Goal: Transaction & Acquisition: Purchase product/service

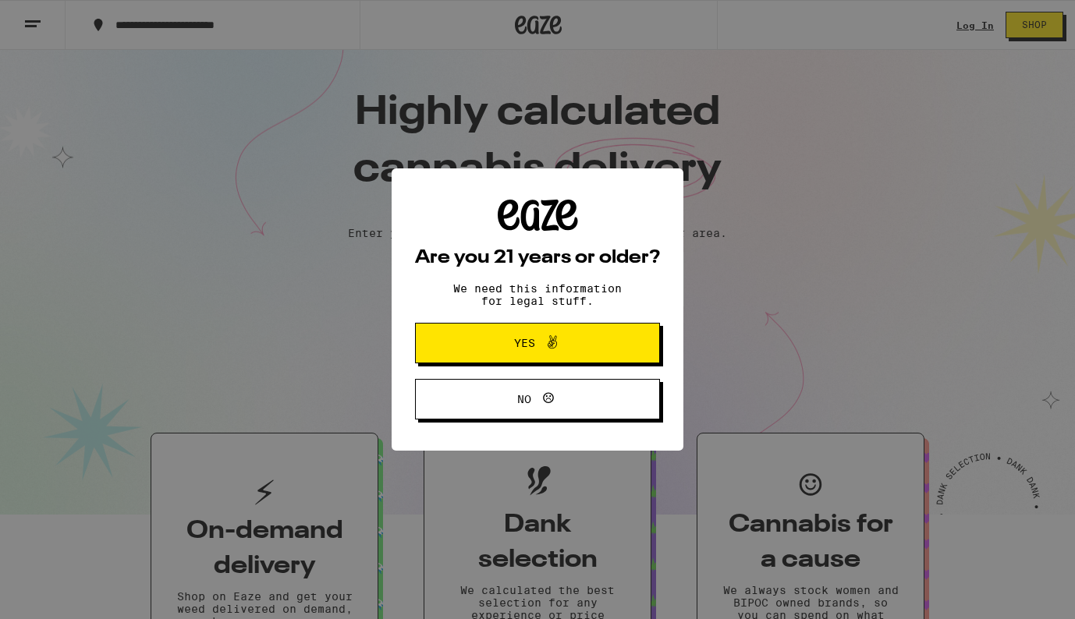
click at [586, 343] on span "Yes" at bounding box center [537, 343] width 119 height 20
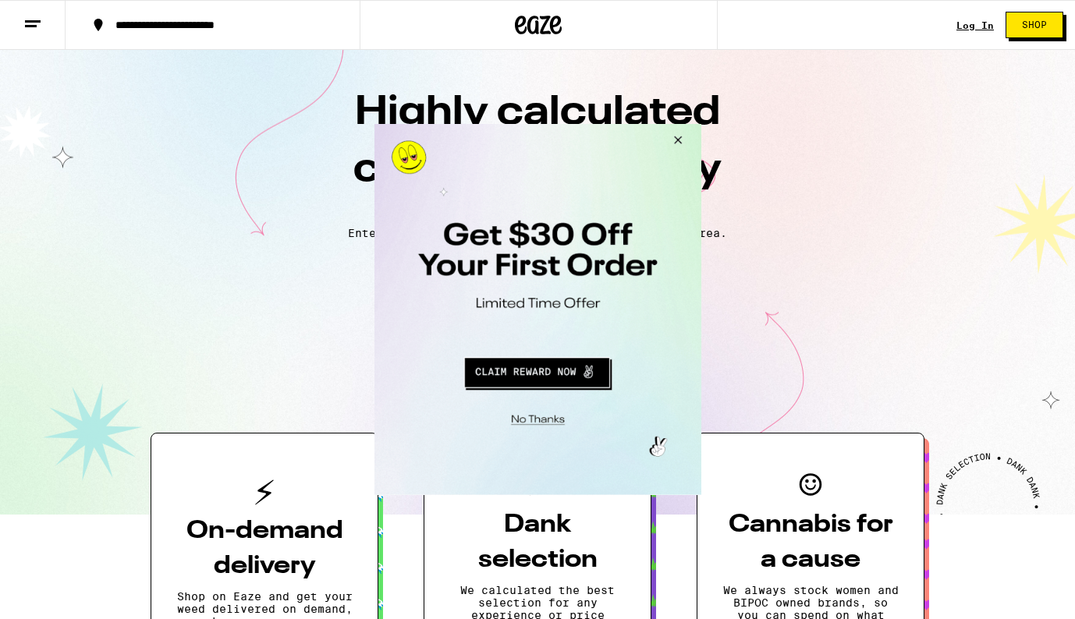
click at [678, 141] on button "Close Modal" at bounding box center [674, 142] width 42 height 37
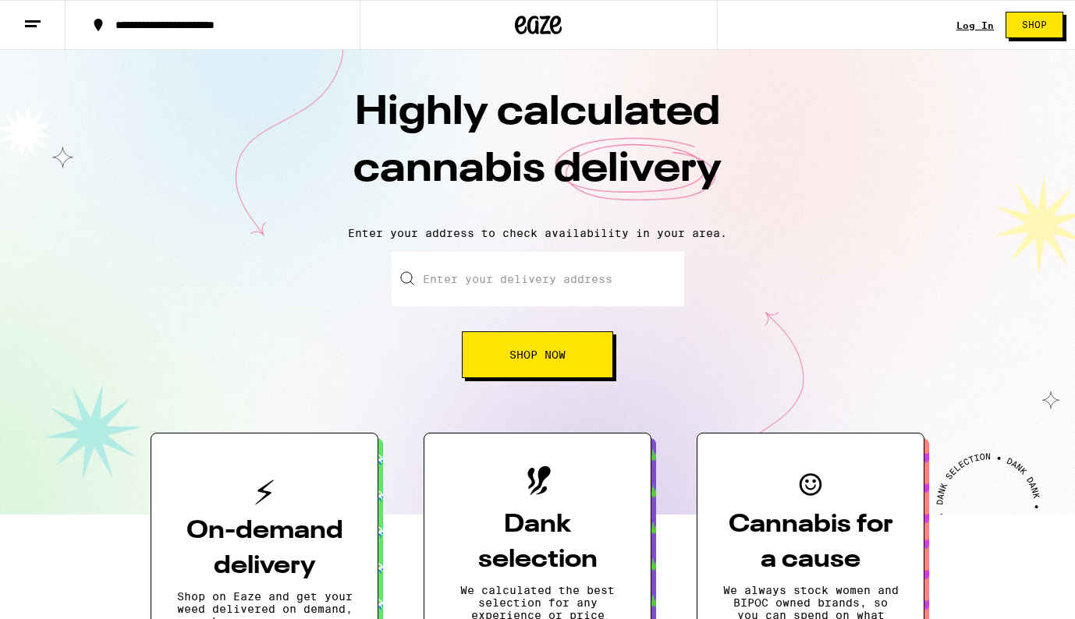
click at [34, 23] on icon at bounding box center [32, 24] width 19 height 19
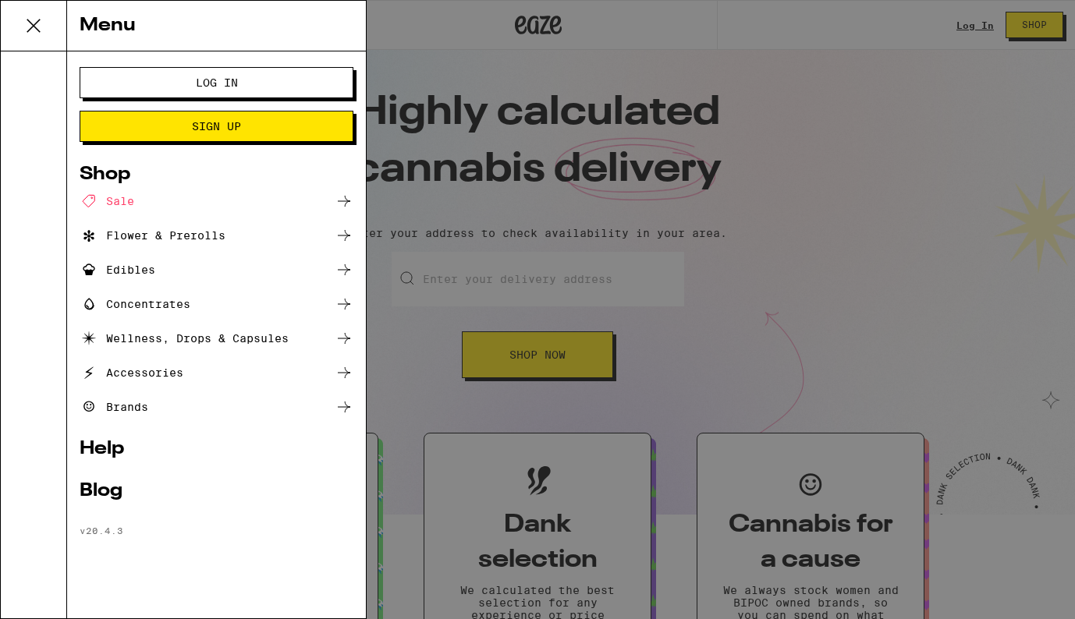
click at [149, 406] on div "Brands" at bounding box center [217, 407] width 274 height 19
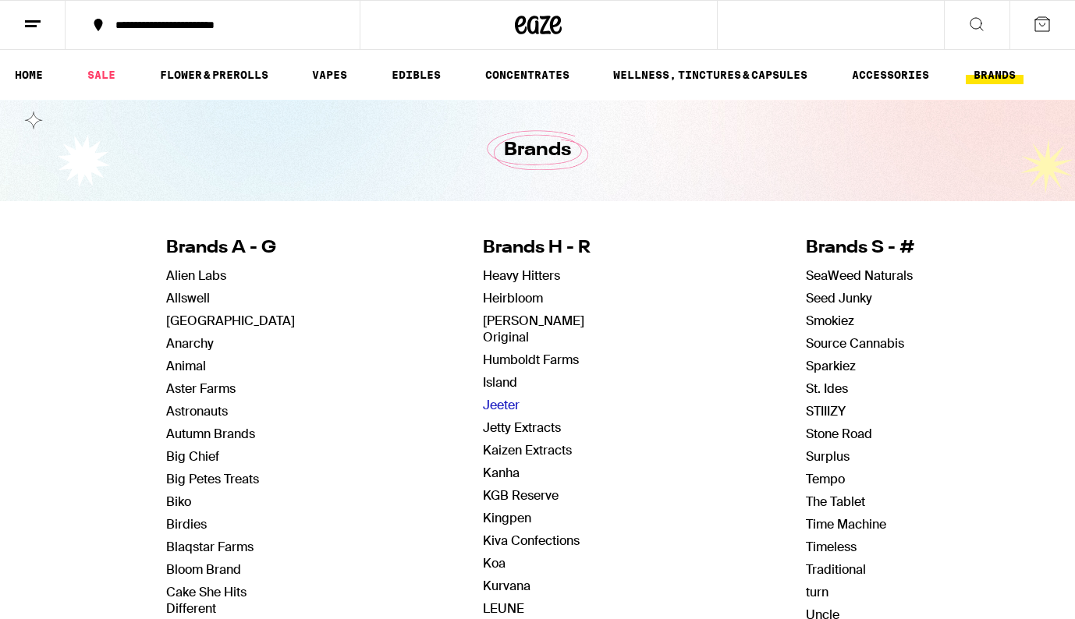
click at [508, 397] on link "Jeeter" at bounding box center [501, 405] width 37 height 16
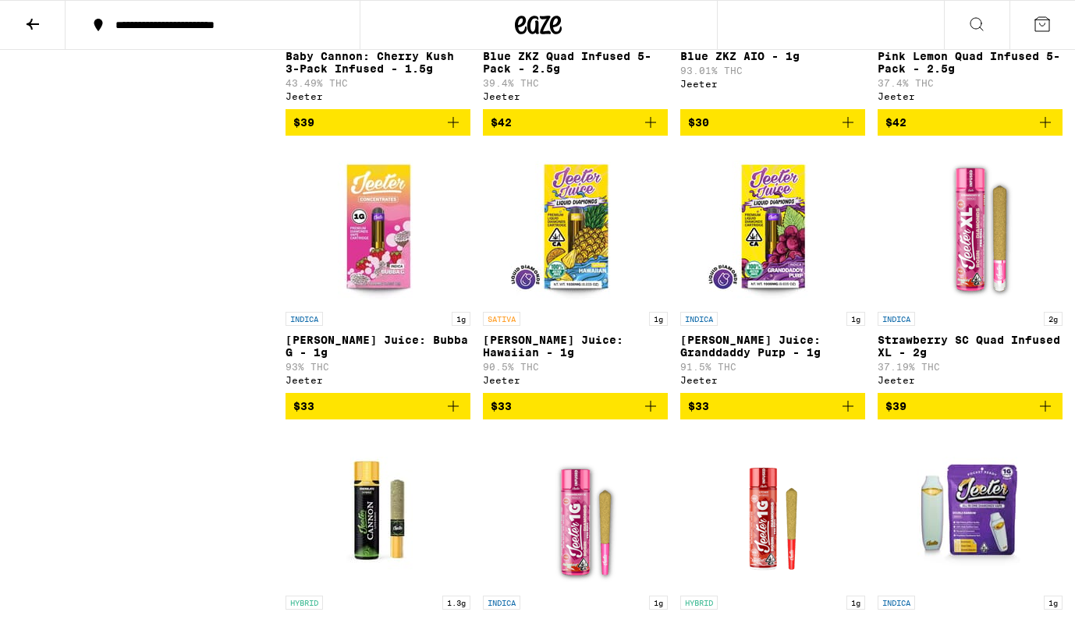
scroll to position [12829, 0]
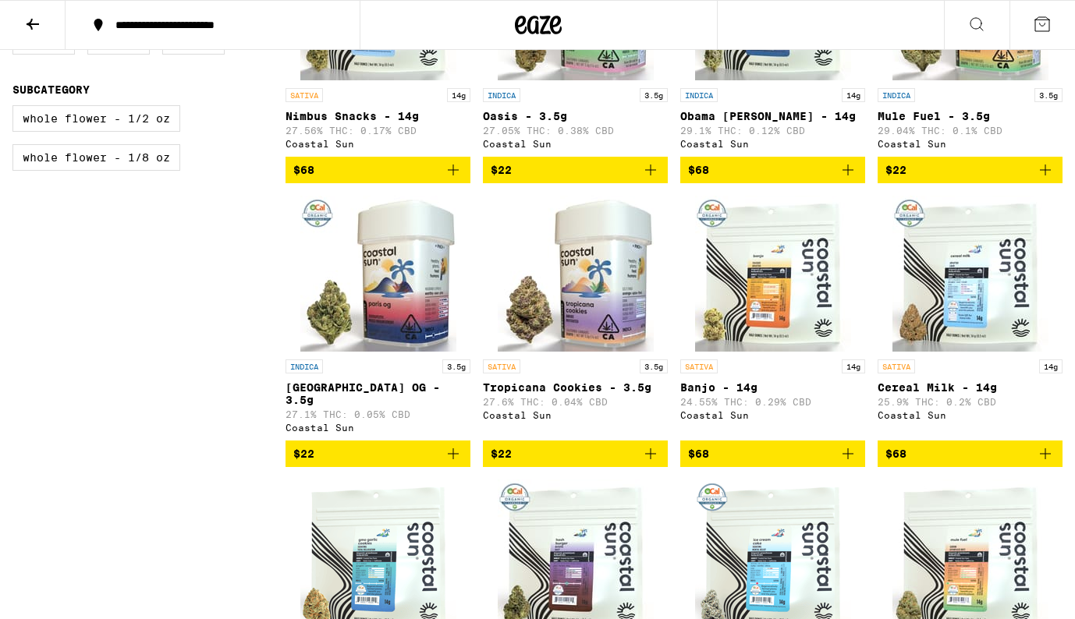
scroll to position [534, 0]
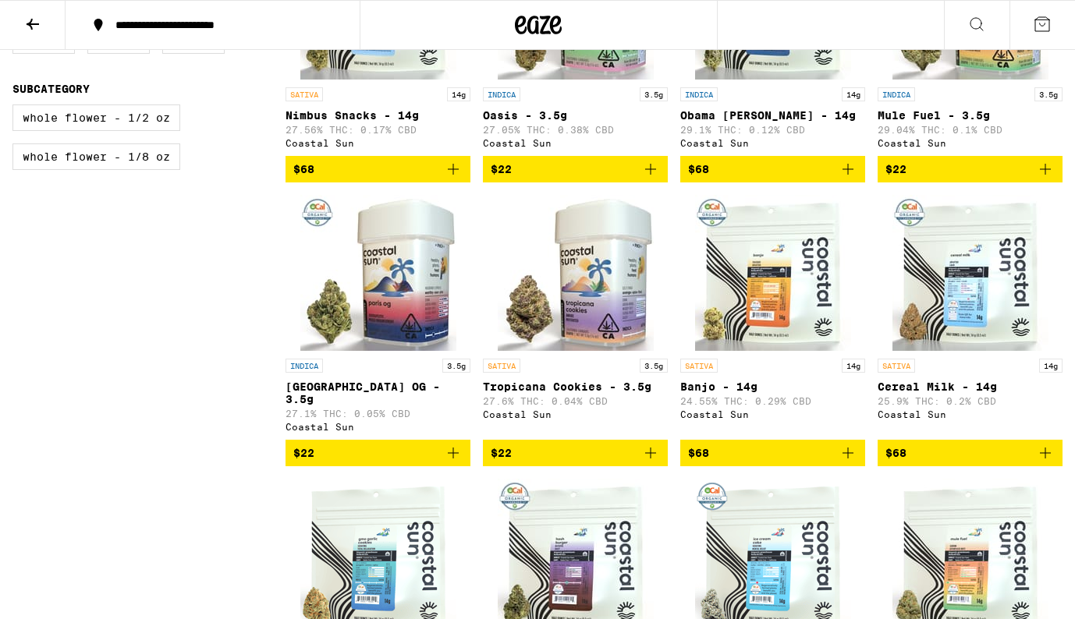
click at [767, 306] on img "Open page for Banjo - 14g from Coastal Sun" at bounding box center [773, 273] width 156 height 156
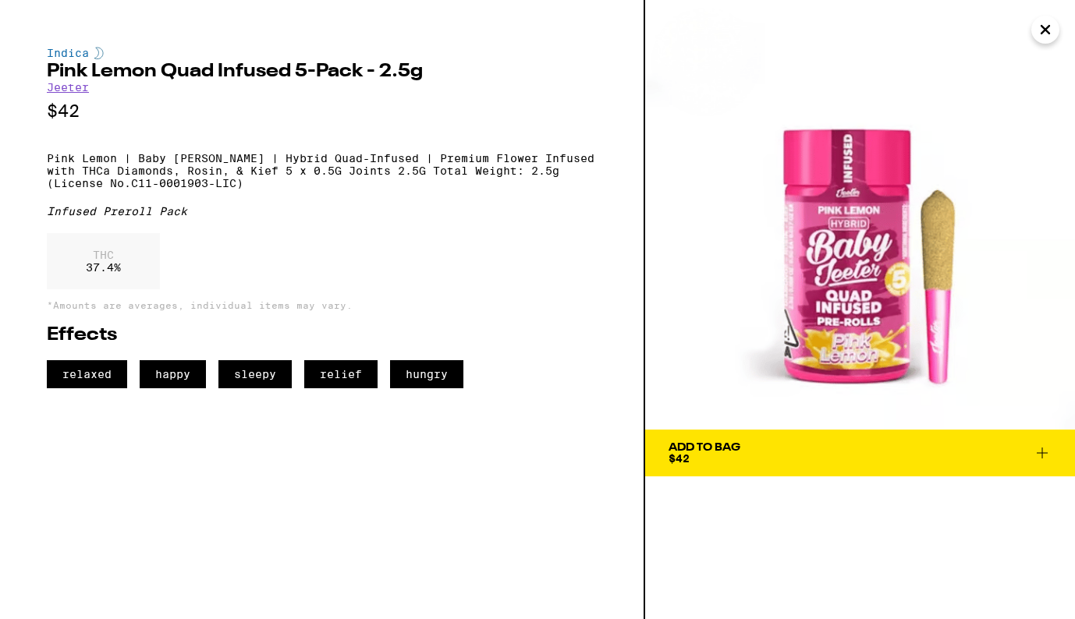
click at [1050, 29] on icon "Close" at bounding box center [1045, 29] width 19 height 23
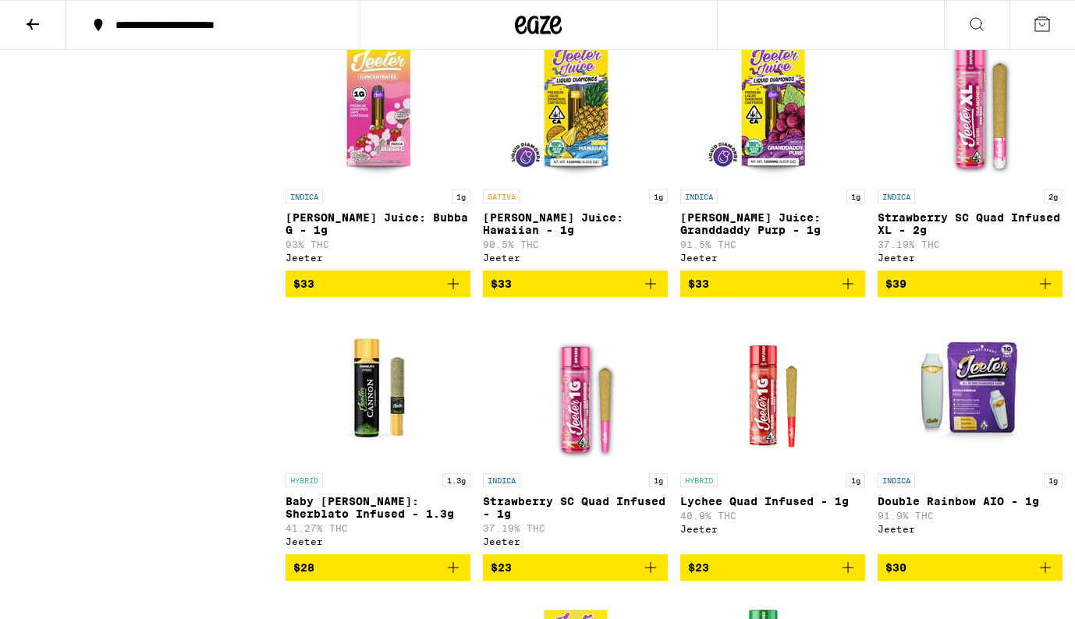
scroll to position [12963, 0]
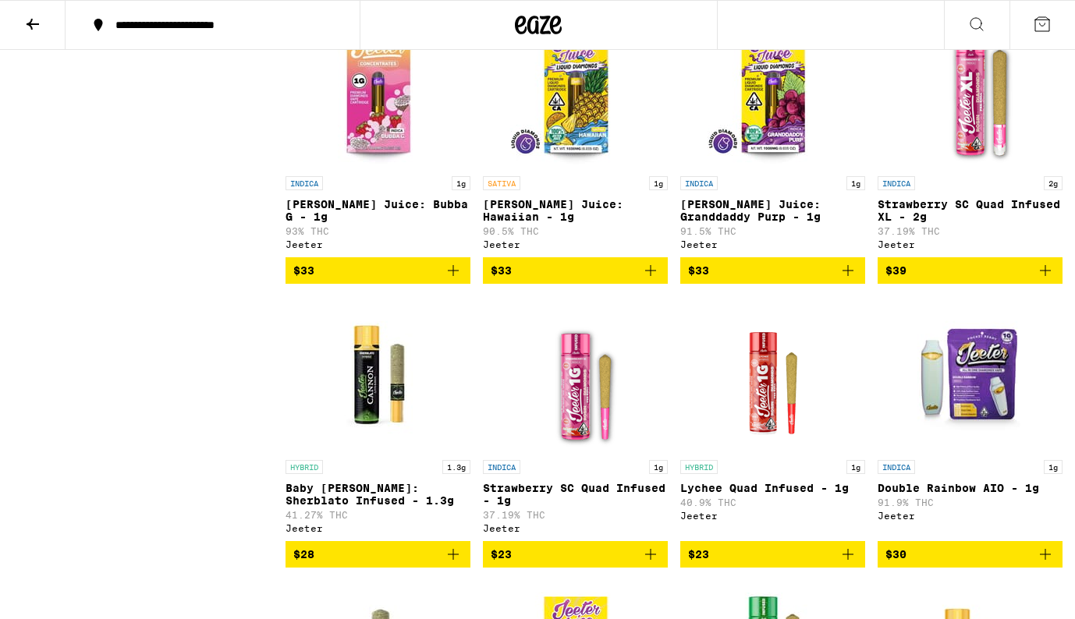
click at [37, 20] on icon at bounding box center [32, 24] width 19 height 19
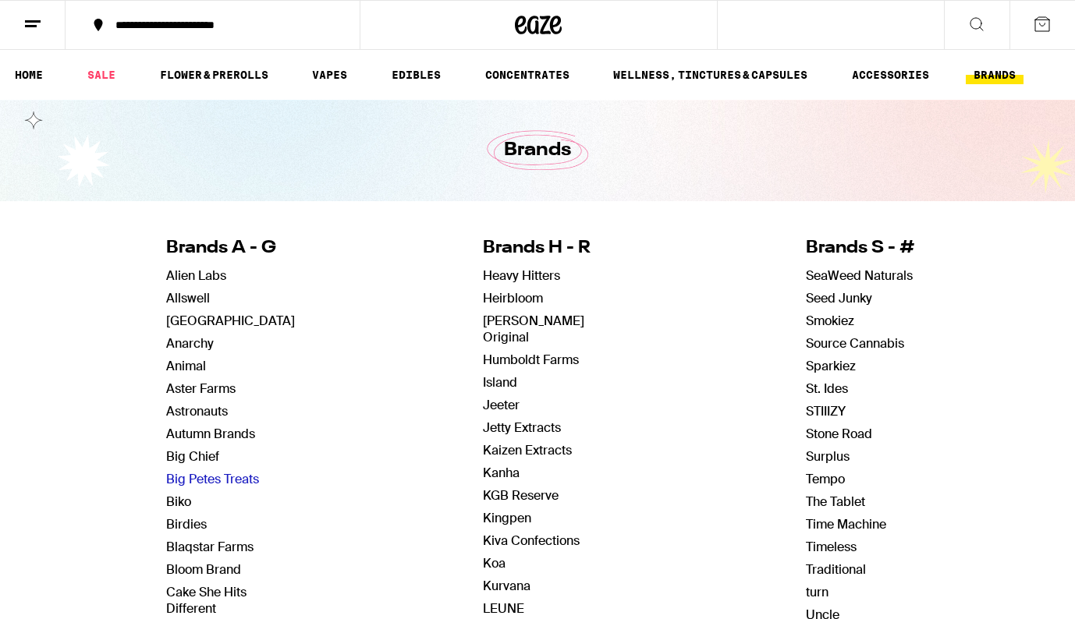
click at [240, 478] on link "Big Petes Treats" at bounding box center [212, 479] width 93 height 16
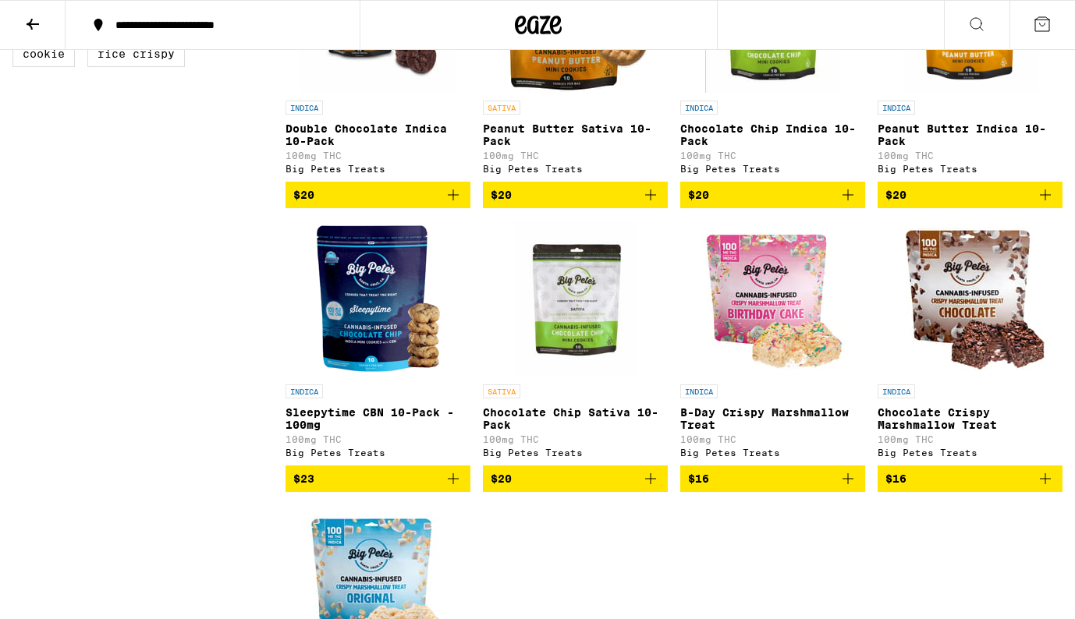
scroll to position [548, 0]
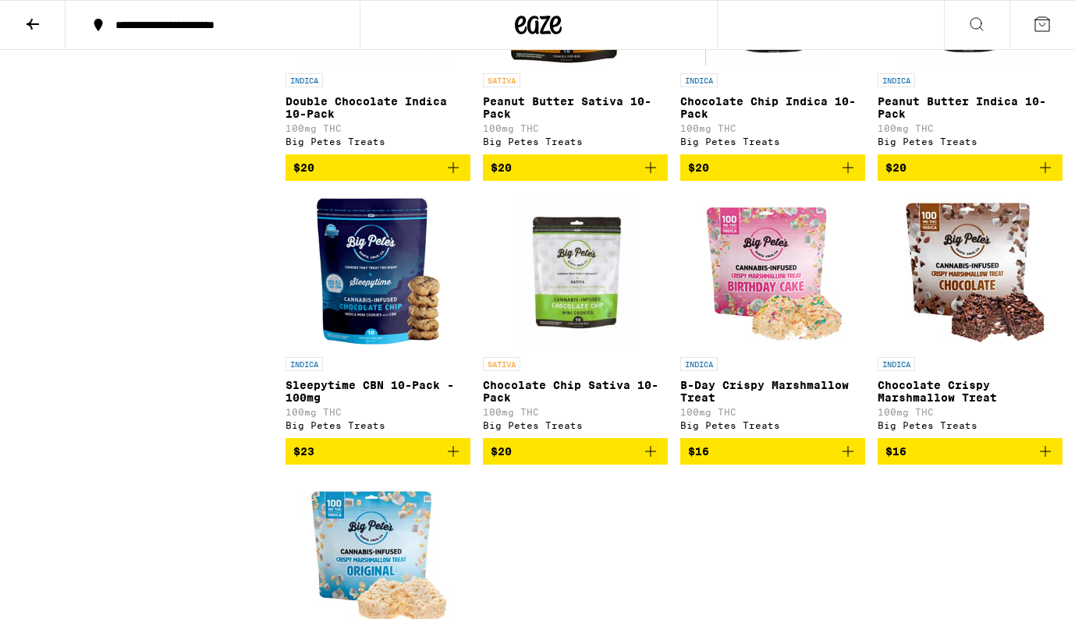
click at [579, 325] on img "Open page for Chocolate Chip Sativa 10-Pack from Big Petes Treats" at bounding box center [575, 271] width 120 height 156
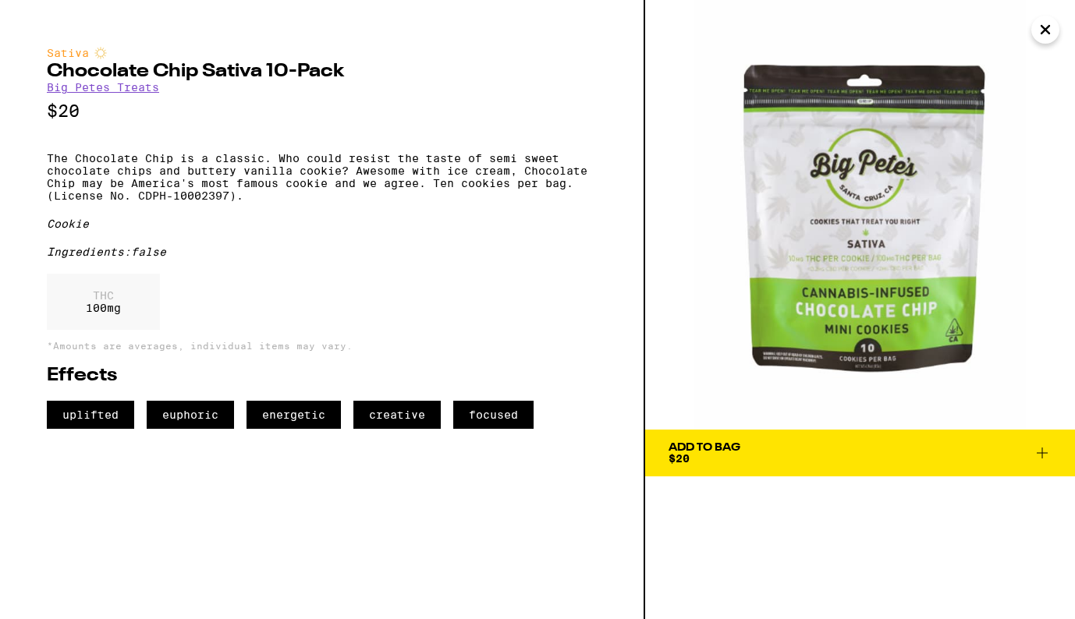
drag, startPoint x: 873, startPoint y: 282, endPoint x: 568, endPoint y: 1, distance: 415.6
click at [0, 0] on div "Sativa Chocolate Chip Sativa 10-Pack Big Petes Treats $20 The Chocolate Chip is…" at bounding box center [537, 309] width 1075 height 619
click at [48, 70] on h2 "Chocolate Chip Sativa 10-Pack" at bounding box center [322, 71] width 550 height 19
click at [261, 75] on h2 "Chocolate Chip Sativa 10-Pack" at bounding box center [322, 71] width 550 height 19
copy h2 "Chocolate Chip Sativa"
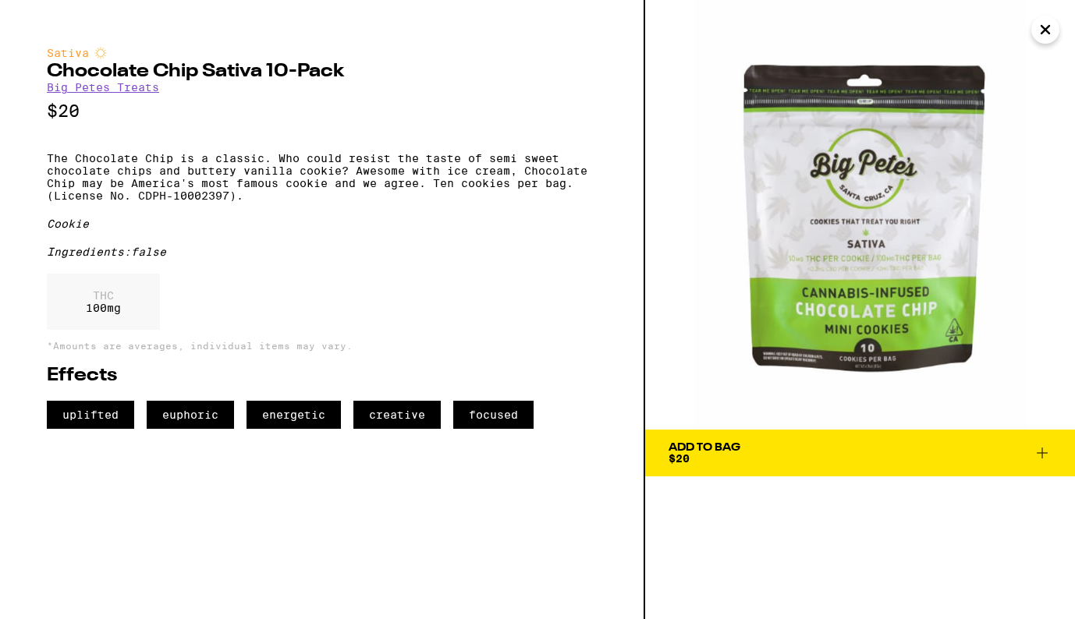
click at [48, 202] on p "The Chocolate Chip is a classic. Who could resist the taste of semi sweet choco…" at bounding box center [322, 177] width 550 height 50
drag, startPoint x: 47, startPoint y: 207, endPoint x: 242, endPoint y: 209, distance: 195.0
click at [242, 202] on p "The Chocolate Chip is a classic. Who could resist the taste of semi sweet choco…" at bounding box center [322, 177] width 550 height 50
copy p "(License No. CDPH-10002397)."
click at [1050, 34] on icon "Close" at bounding box center [1045, 29] width 19 height 23
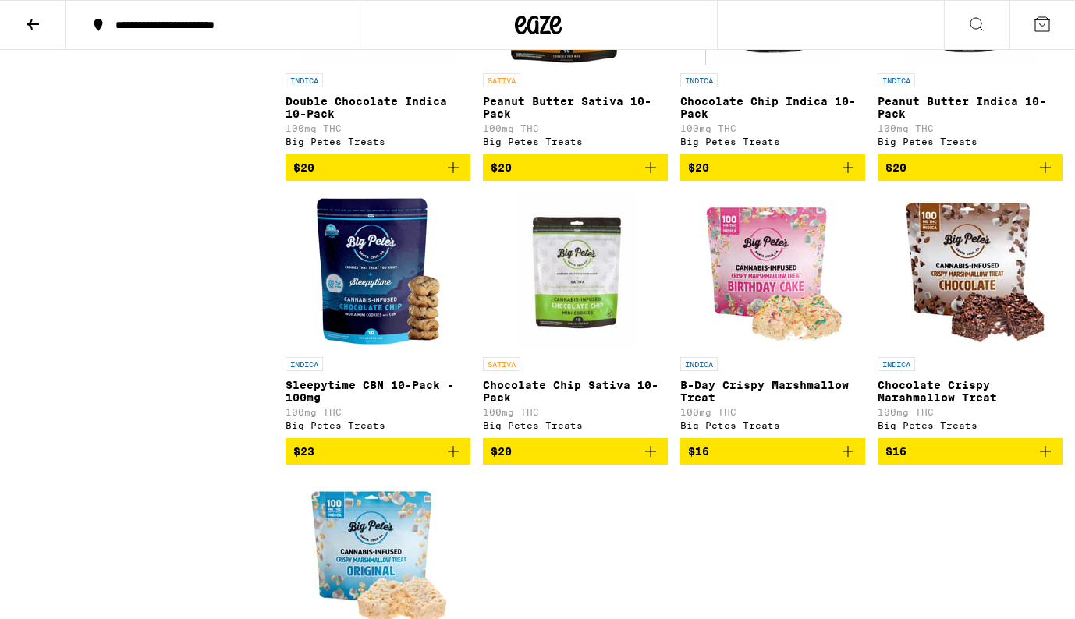
click at [34, 27] on icon at bounding box center [32, 24] width 19 height 19
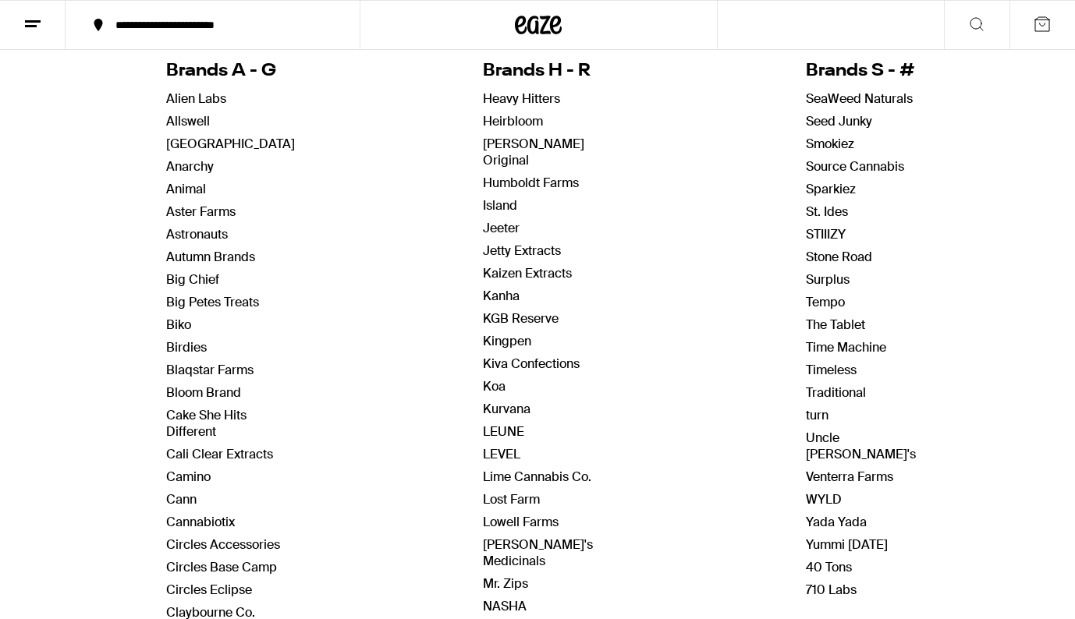
scroll to position [206, 0]
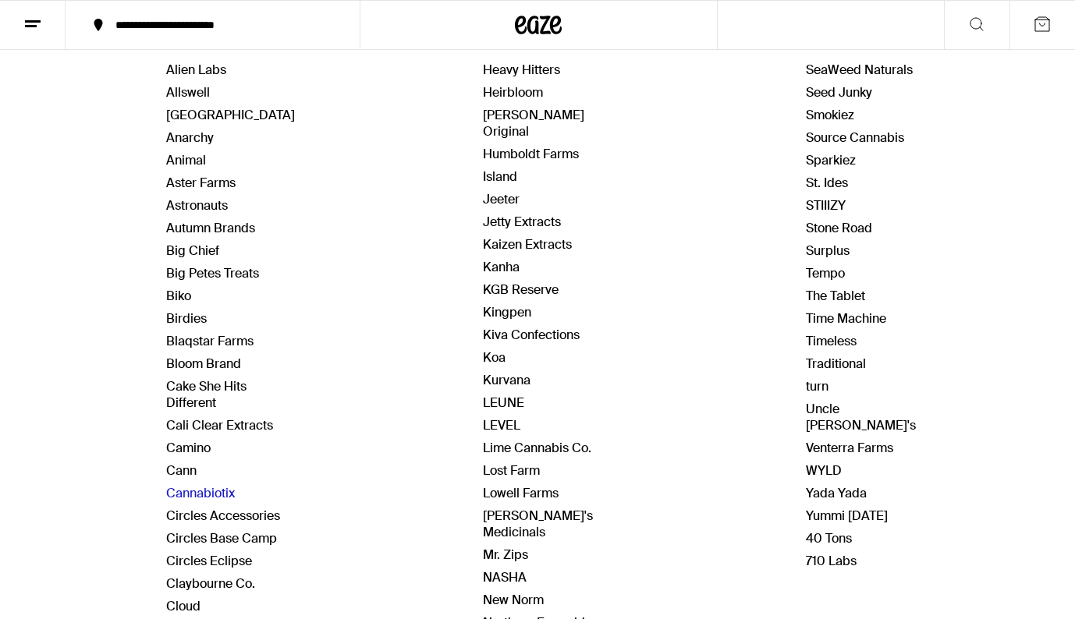
click at [206, 496] on link "Cannabiotix" at bounding box center [200, 493] width 69 height 16
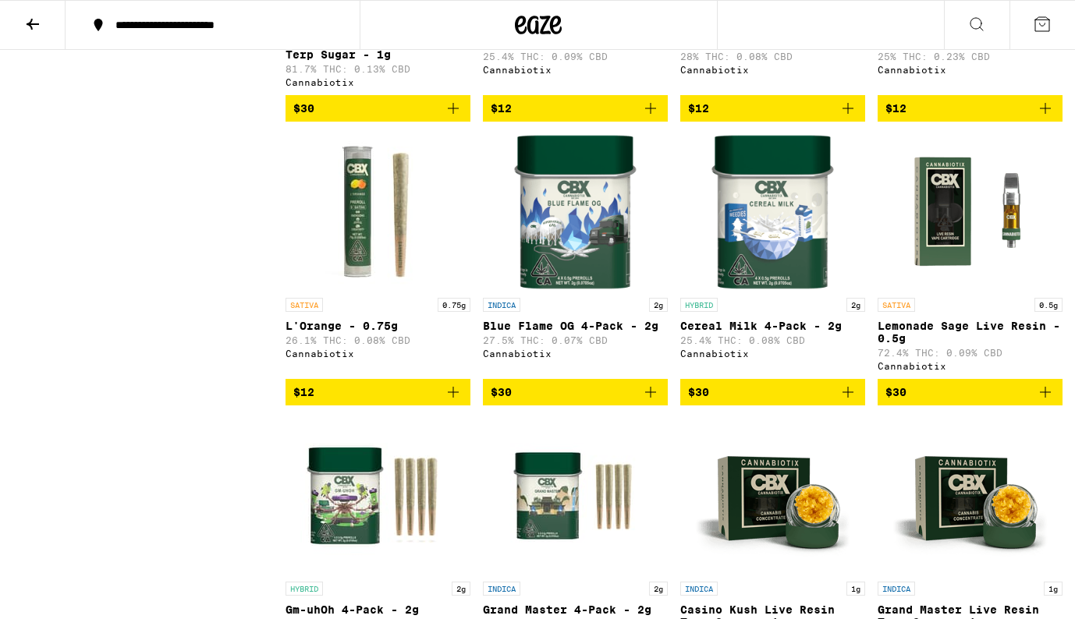
scroll to position [3478, 0]
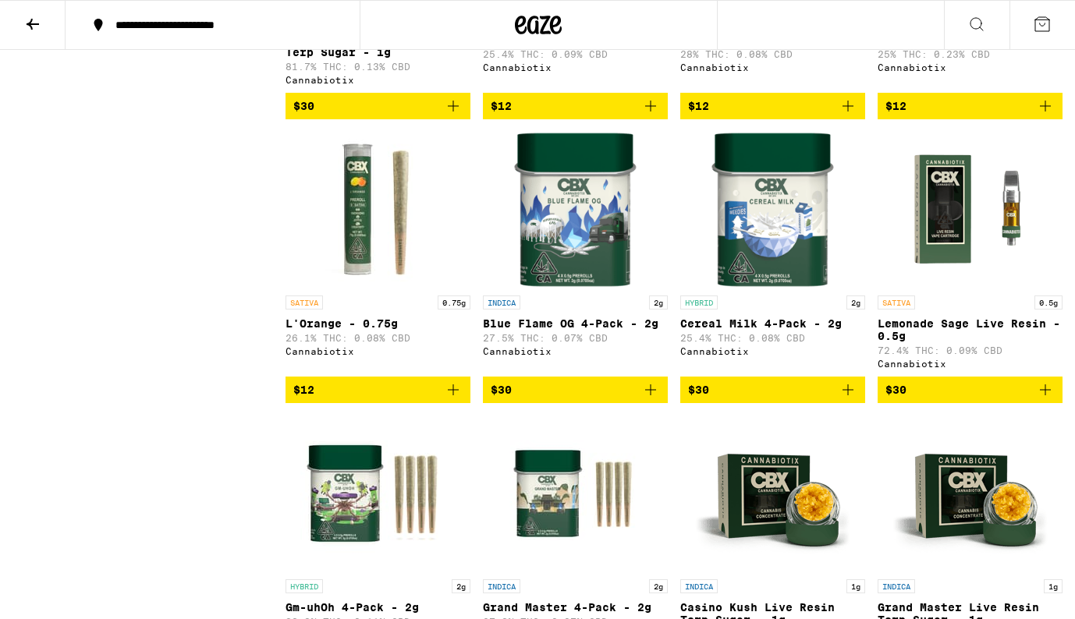
click at [380, 288] on img "Open page for L'Orange - 0.75g from Cannabiotix" at bounding box center [378, 210] width 156 height 156
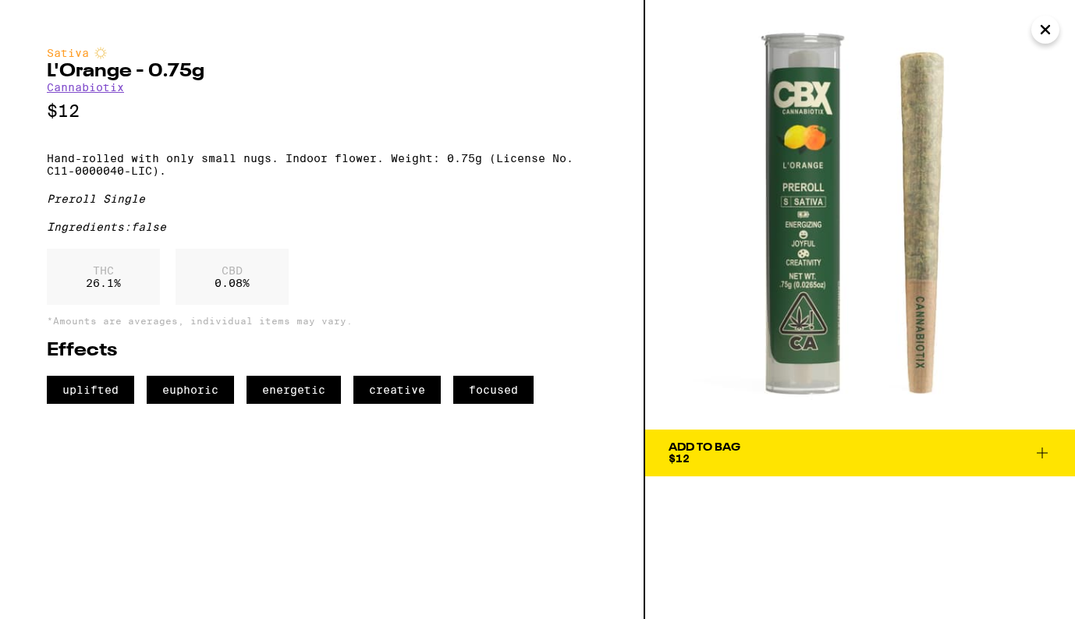
drag, startPoint x: 861, startPoint y: 276, endPoint x: 172, endPoint y: 2, distance: 742.0
click at [0, 0] on div "Sativa L'Orange - 0.75g Cannabiotix $12 Hand-rolled with only small nugs. Indoo…" at bounding box center [537, 309] width 1075 height 619
drag, startPoint x: 46, startPoint y: 72, endPoint x: 201, endPoint y: 73, distance: 155.2
click at [201, 73] on h2 "L'Orange - 0.75g" at bounding box center [322, 71] width 550 height 19
copy h2 "L'Orange - 0.75g"
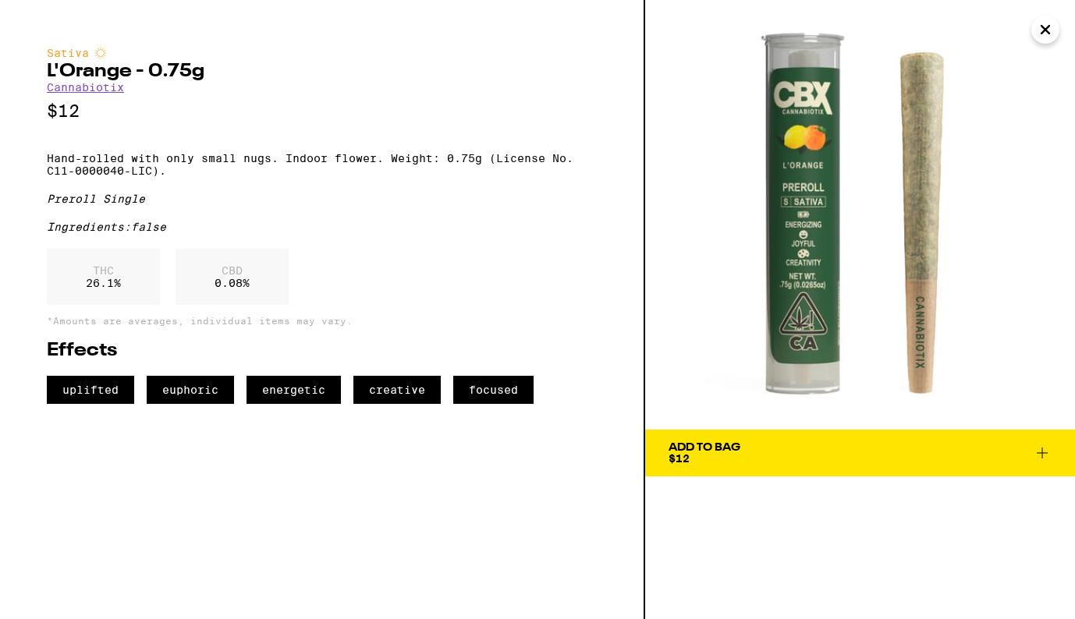
click at [393, 167] on p "Hand-rolled with only small nugs. Indoor flower. Weight: 0.75g (License No. C11…" at bounding box center [322, 164] width 550 height 25
click at [391, 165] on p "Hand-rolled with only small nugs. Indoor flower. Weight: 0.75g (License No. C11…" at bounding box center [322, 164] width 550 height 25
click at [168, 177] on p "Hand-rolled with only small nugs. Indoor flower. Weight: 0.75g (License No. C11…" at bounding box center [322, 164] width 550 height 25
copy p "Weight: 0.75g (License No. C11-0000040-LIC)."
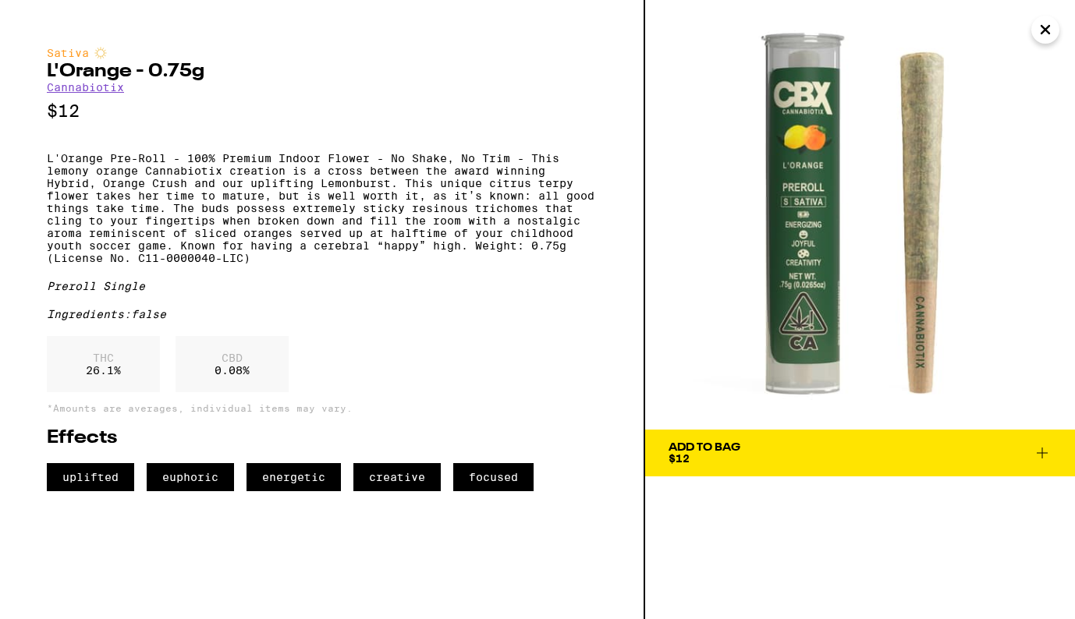
click at [533, 55] on div "Sativa" at bounding box center [322, 53] width 550 height 12
click at [1047, 30] on icon "Close" at bounding box center [1045, 29] width 19 height 23
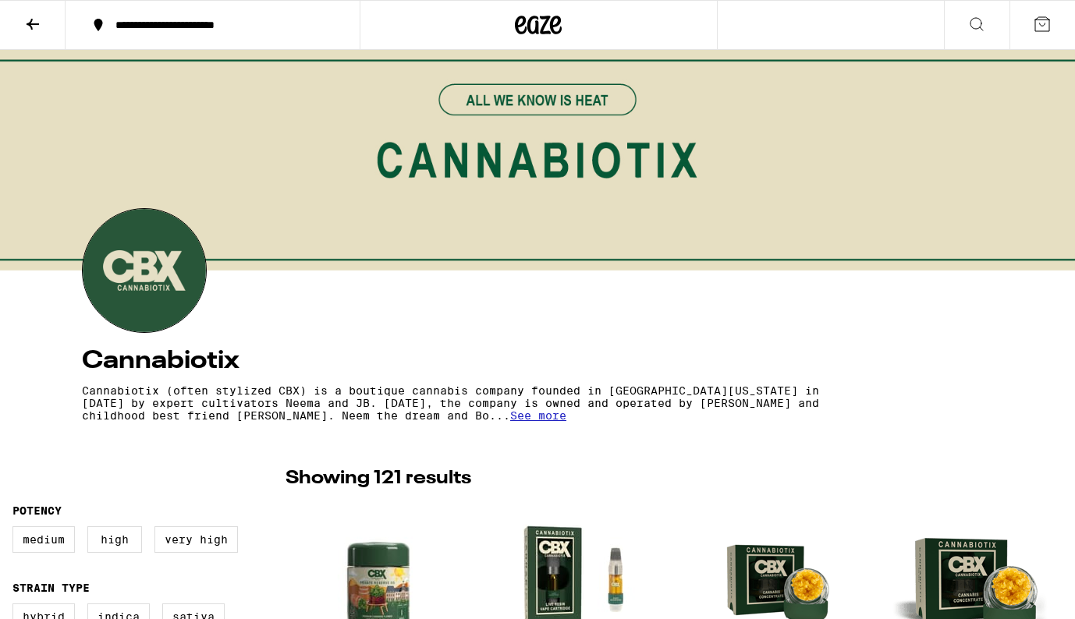
click at [27, 23] on icon at bounding box center [33, 24] width 12 height 11
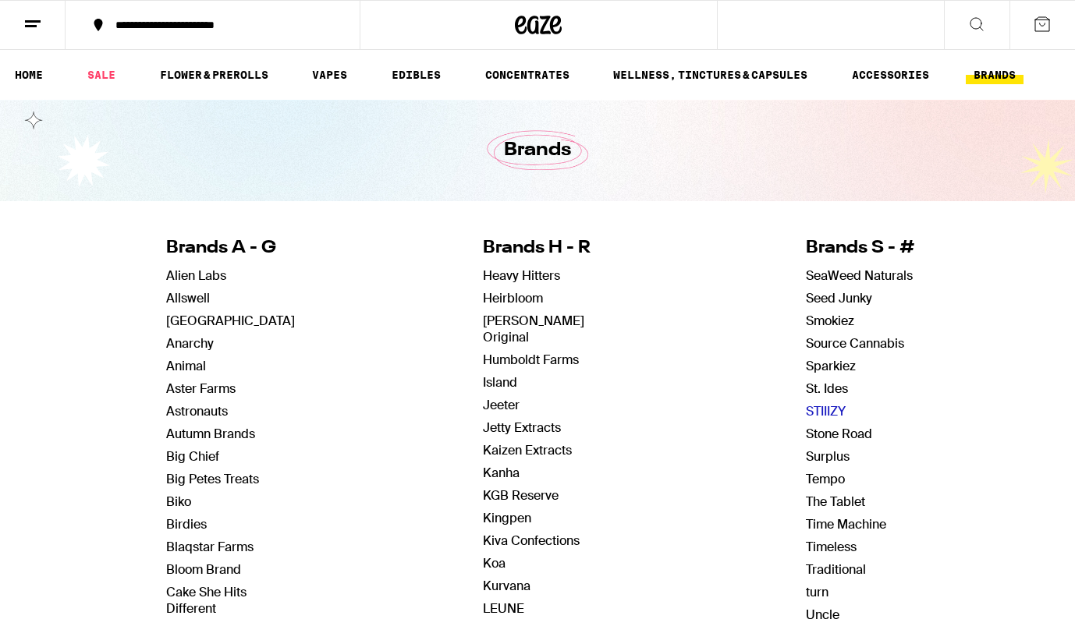
click at [827, 412] on link "STIIIZY" at bounding box center [826, 411] width 40 height 16
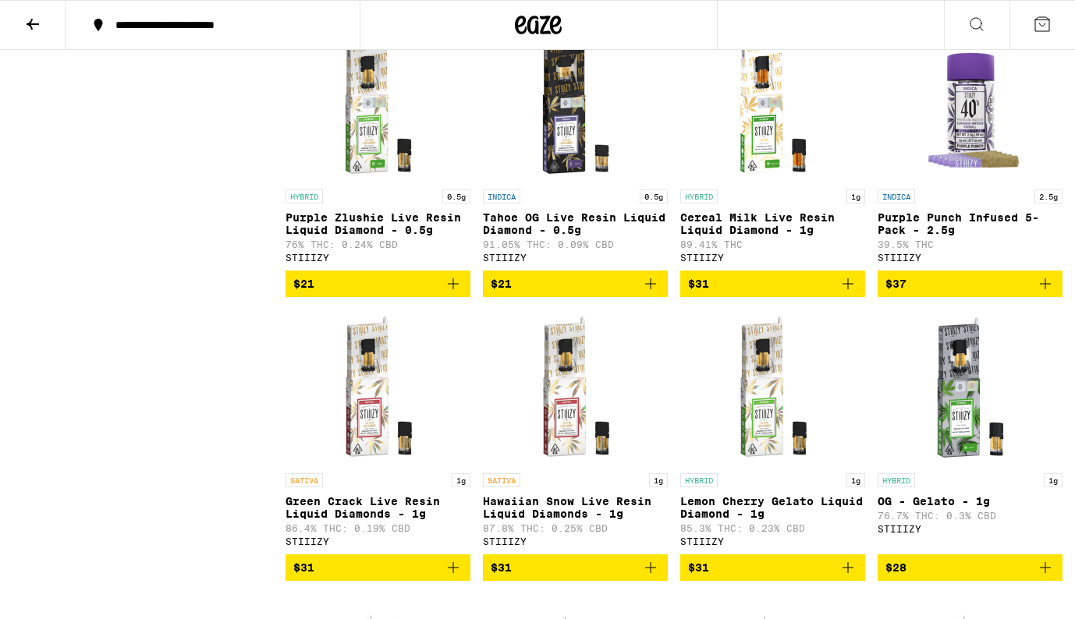
scroll to position [10645, 0]
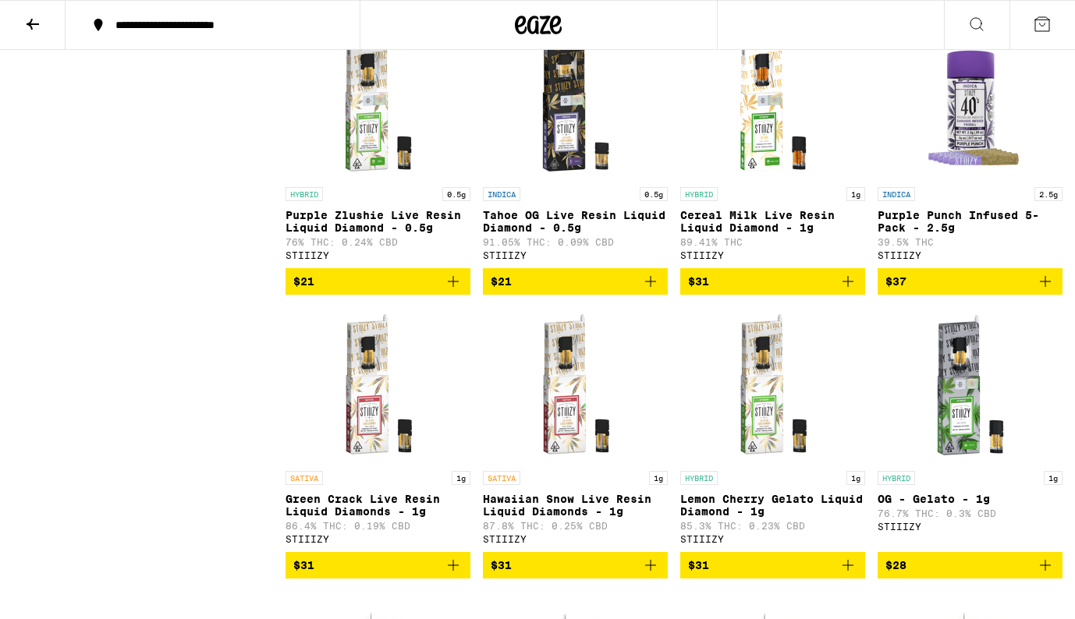
click at [973, 179] on img "Open page for Purple Punch Infused 5-Pack - 2.5g from STIIIZY" at bounding box center [970, 101] width 156 height 156
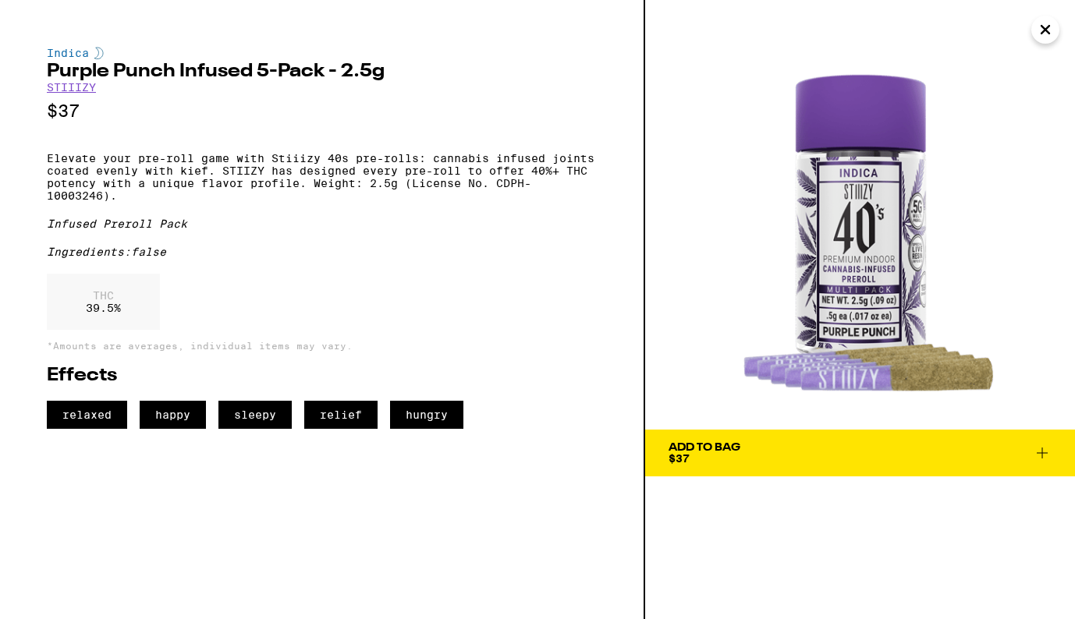
drag, startPoint x: 838, startPoint y: 250, endPoint x: 379, endPoint y: 3, distance: 521.6
click at [0, 0] on div "Indica Purple Punch Infused 5-Pack - 2.5g STIIIZY $37 Elevate your pre-roll gam…" at bounding box center [537, 309] width 1075 height 619
click at [45, 72] on div "Indica Purple Punch Infused 5-Pack - 2.5g STIIIZY $37 Elevate your pre-roll gam…" at bounding box center [322, 309] width 645 height 619
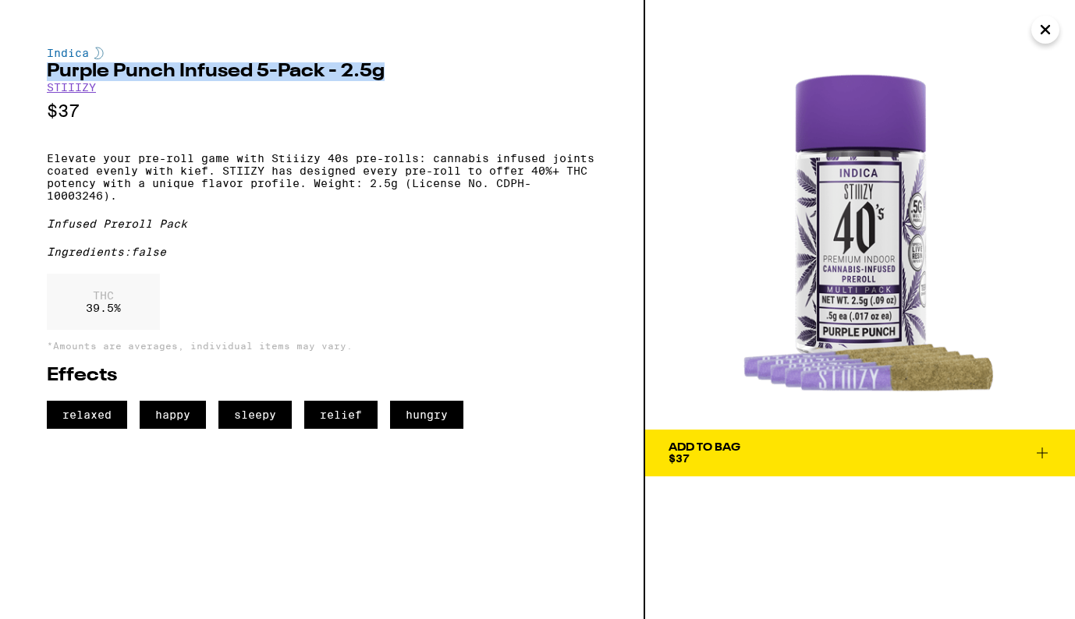
click at [384, 76] on h2 "Purple Punch Infused 5-Pack - 2.5g" at bounding box center [322, 71] width 550 height 19
copy h2 "Purple Punch Infused 5-Pack - 2.5g"
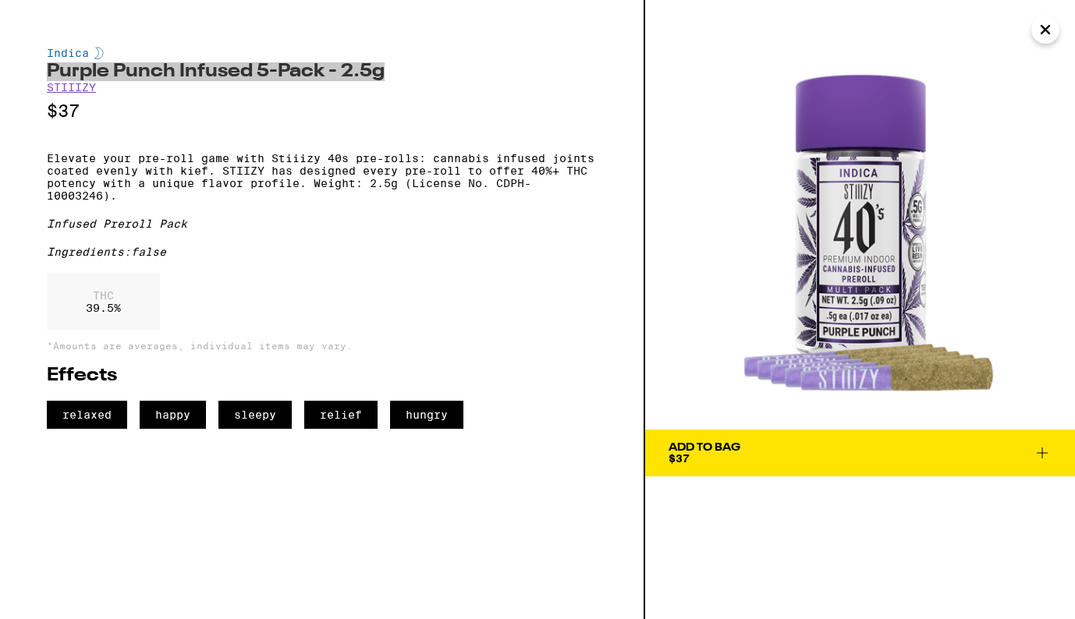
drag, startPoint x: 878, startPoint y: 267, endPoint x: 636, endPoint y: 0, distance: 360.5
click at [0, 0] on div "Indica Purple Punch Infused 5-Pack - 2.5g STIIIZY $37 Elevate your pre-roll gam…" at bounding box center [537, 309] width 1075 height 619
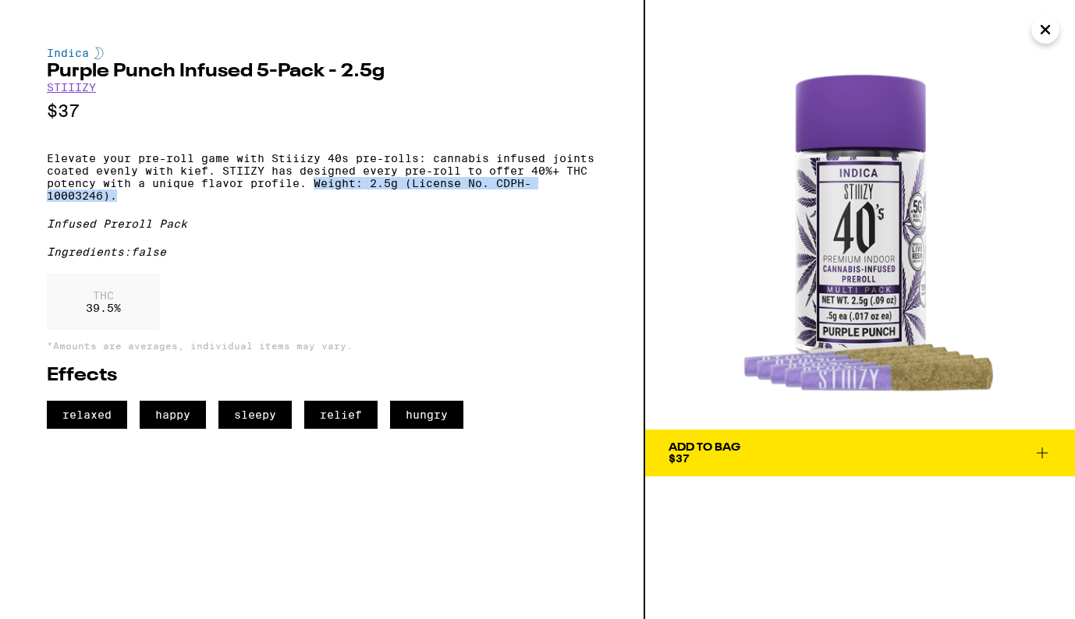
drag, startPoint x: 377, startPoint y: 191, endPoint x: 553, endPoint y: 209, distance: 177.2
click at [553, 202] on p "Elevate your pre-roll game with Stiiizy 40s pre-rolls: cannabis infused joints …" at bounding box center [322, 177] width 550 height 50
copy p "Weight: 2.5g (License No. CDPH-10003246)."
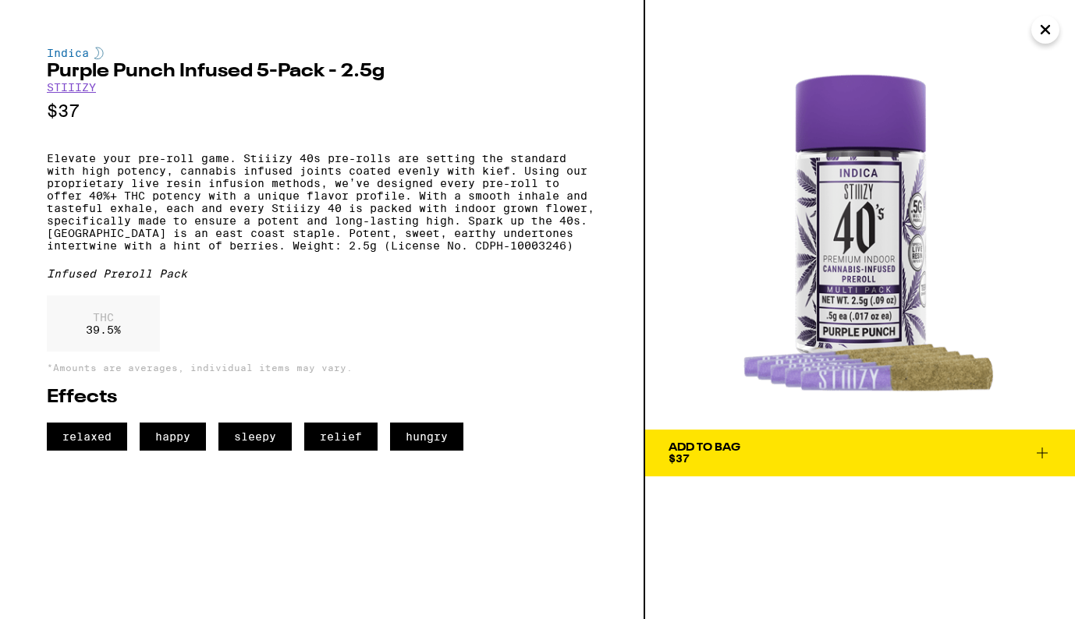
click at [1046, 30] on icon "Close" at bounding box center [1045, 30] width 8 height 8
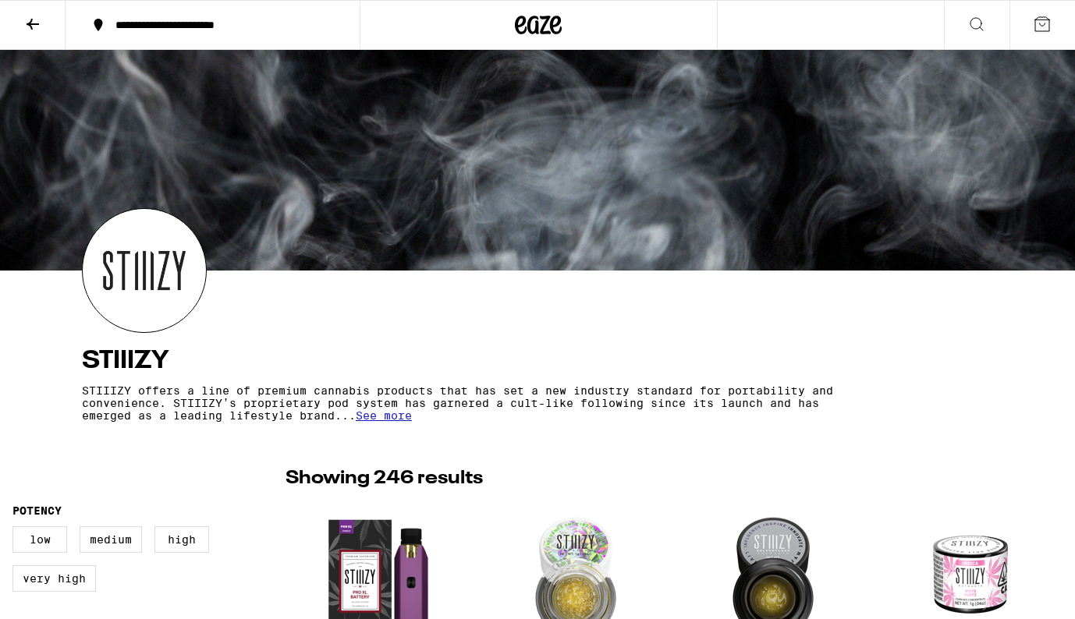
click at [31, 23] on icon at bounding box center [33, 24] width 12 height 11
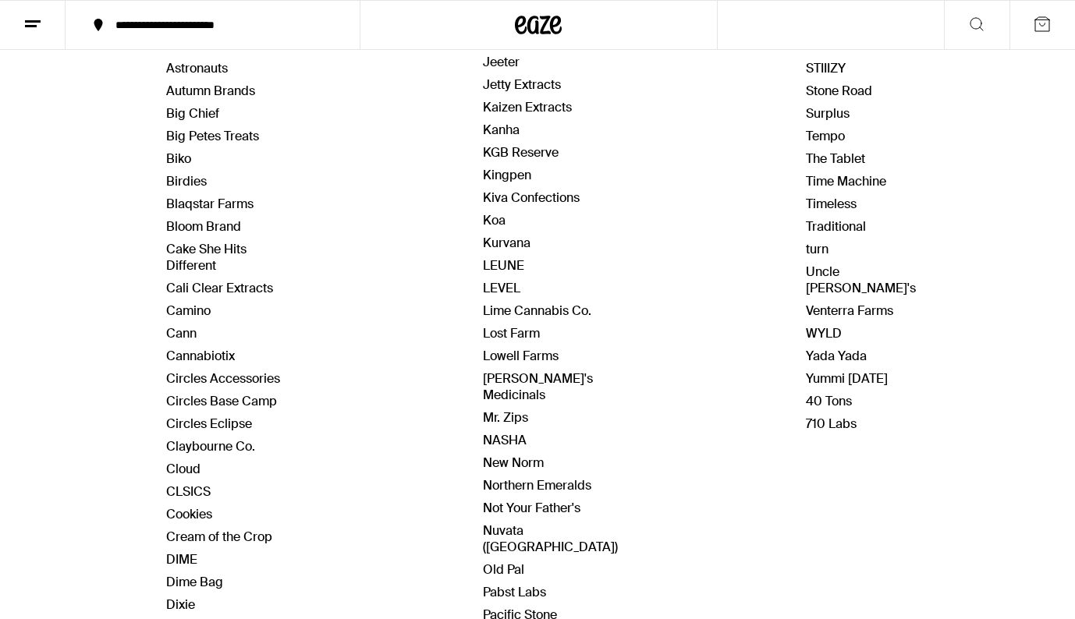
scroll to position [342, 0]
click at [202, 492] on link "CLSICS" at bounding box center [188, 492] width 44 height 16
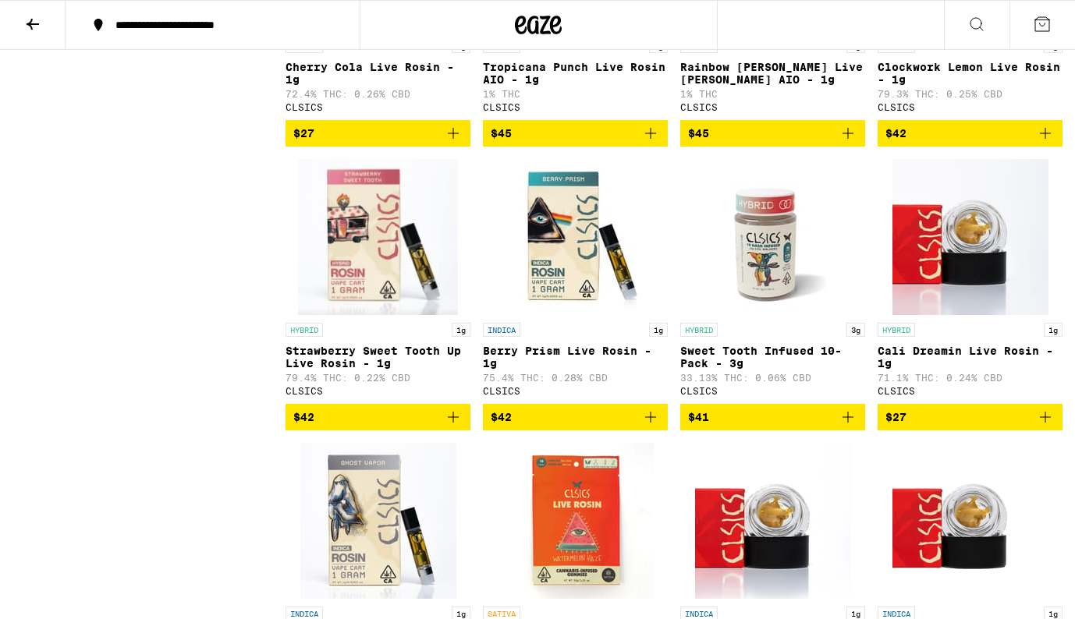
scroll to position [1152, 0]
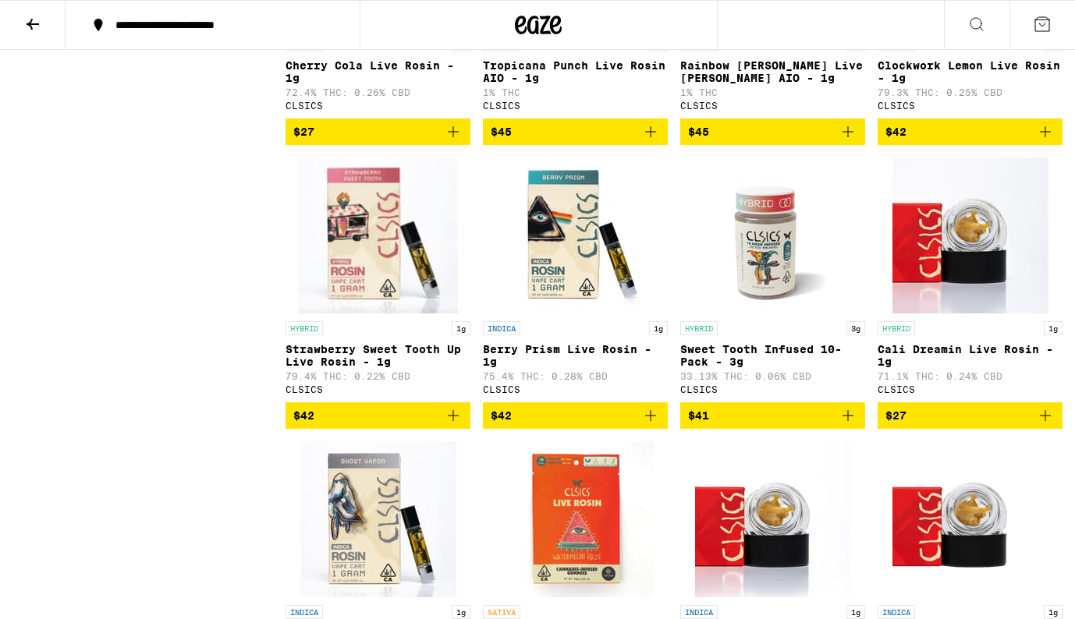
click at [781, 292] on img "Open page for Sweet Tooth Infused 10-Pack - 3g from CLSICS" at bounding box center [773, 236] width 156 height 156
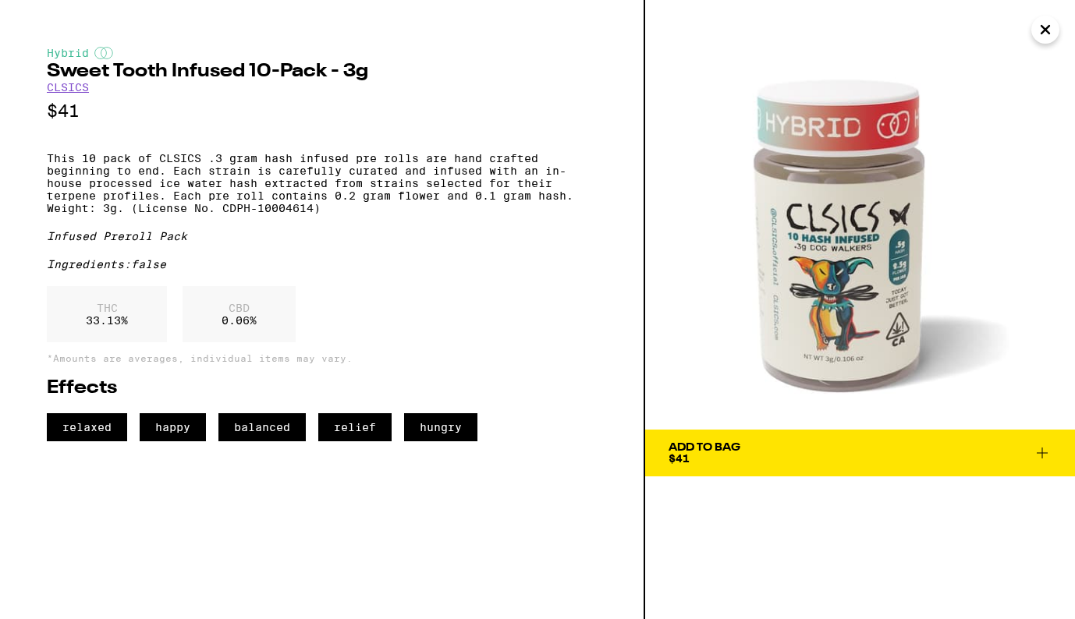
drag, startPoint x: 847, startPoint y: 302, endPoint x: 765, endPoint y: 16, distance: 296.9
click at [0, 0] on div "Hybrid Sweet Tooth Infused 10-Pack - 3g CLSICS $41 This 10 pack of CLSICS .3 gr…" at bounding box center [537, 309] width 1075 height 619
click at [1047, 32] on icon "Close" at bounding box center [1045, 30] width 8 height 8
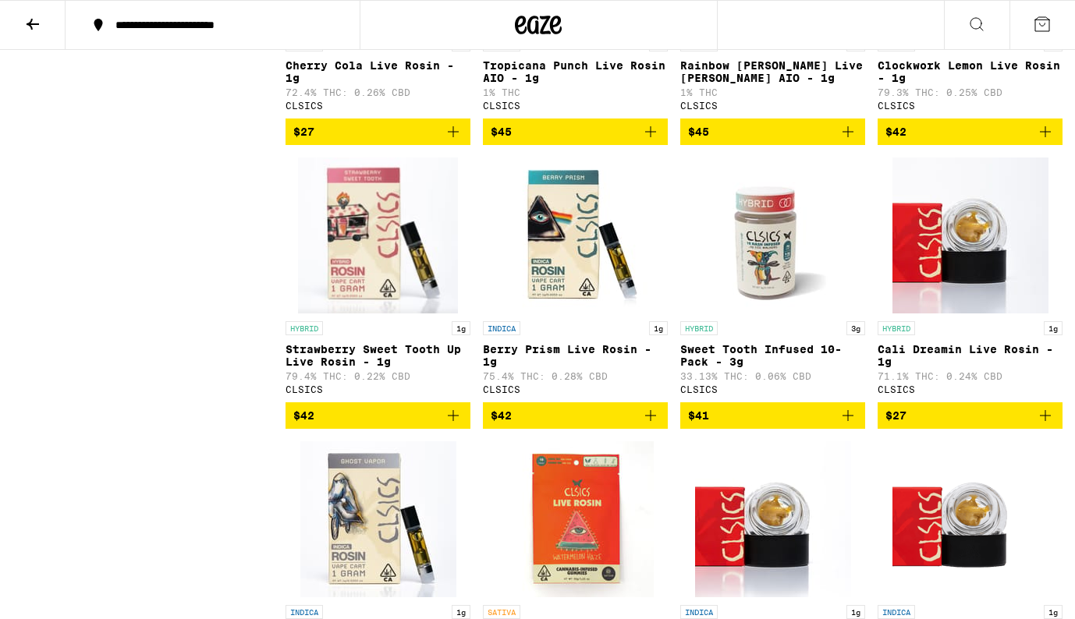
click at [34, 24] on icon at bounding box center [32, 24] width 19 height 19
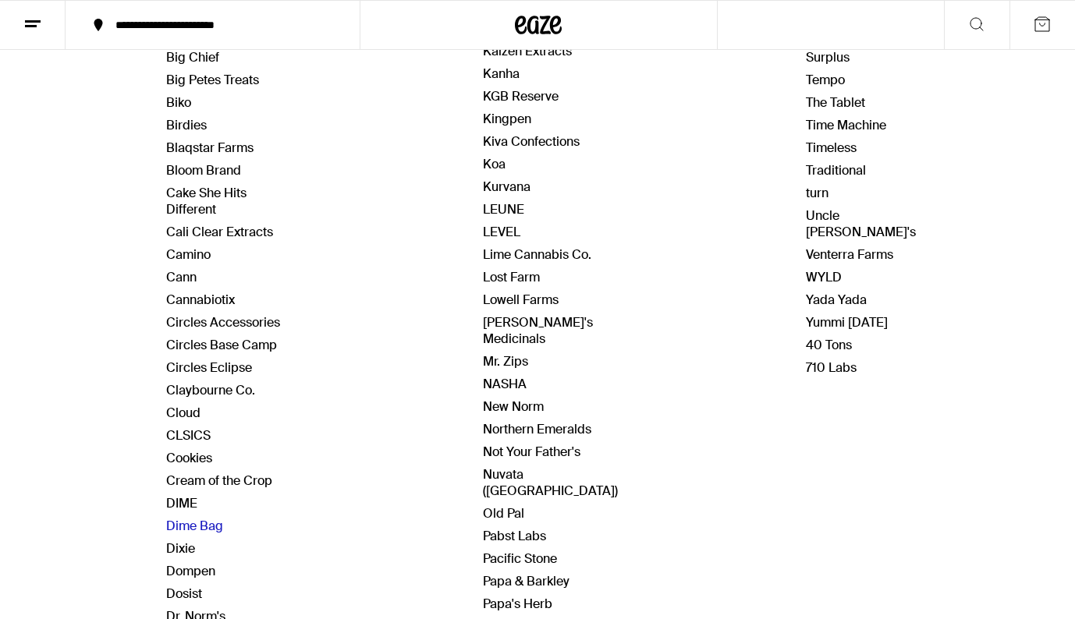
scroll to position [409, 0]
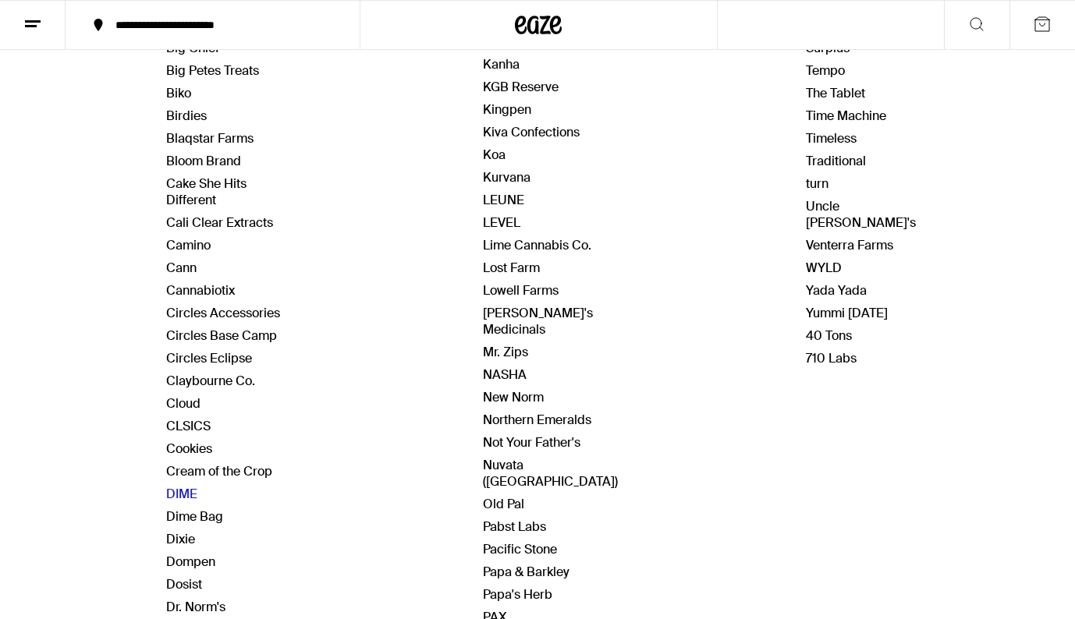
click at [179, 488] on link "DIME" at bounding box center [181, 494] width 31 height 16
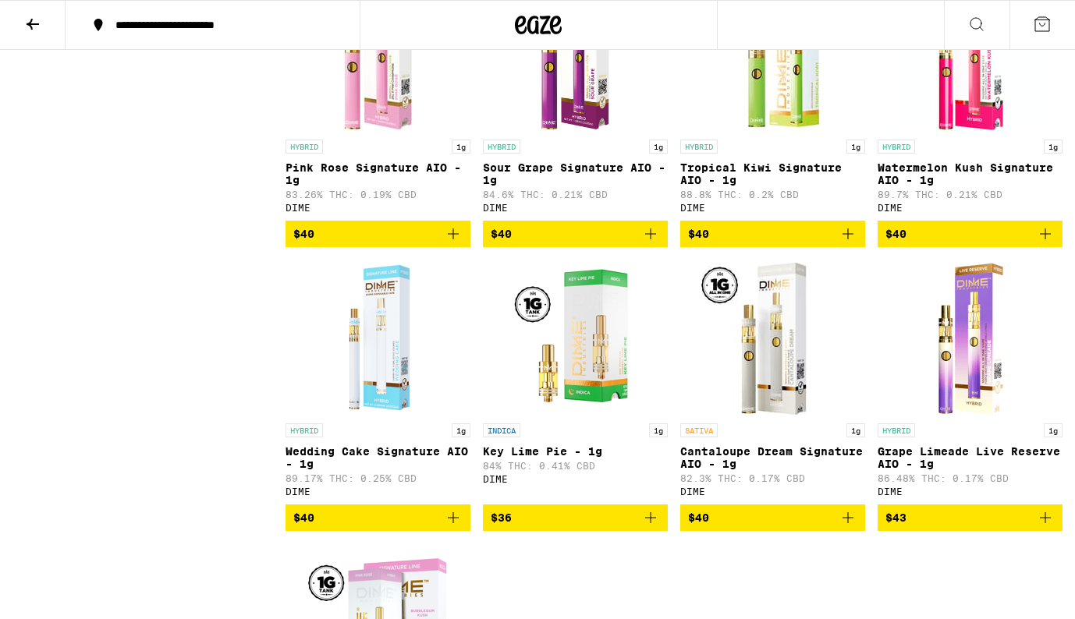
scroll to position [3359, 0]
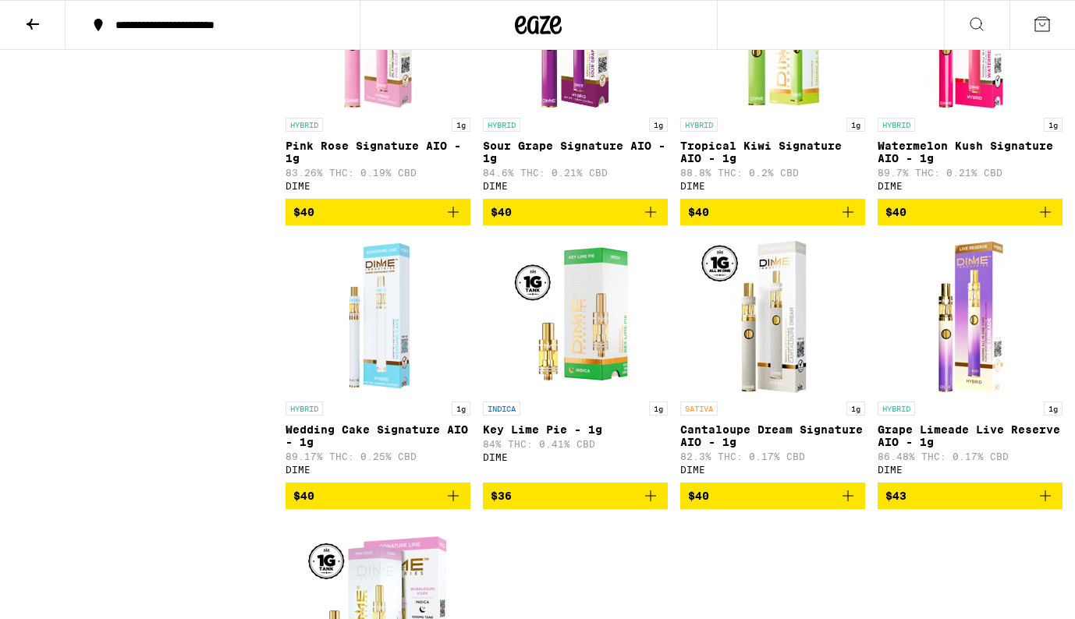
click at [398, 394] on img "Open page for Wedding Cake Signature AIO - 1g from DIME" at bounding box center [378, 316] width 156 height 156
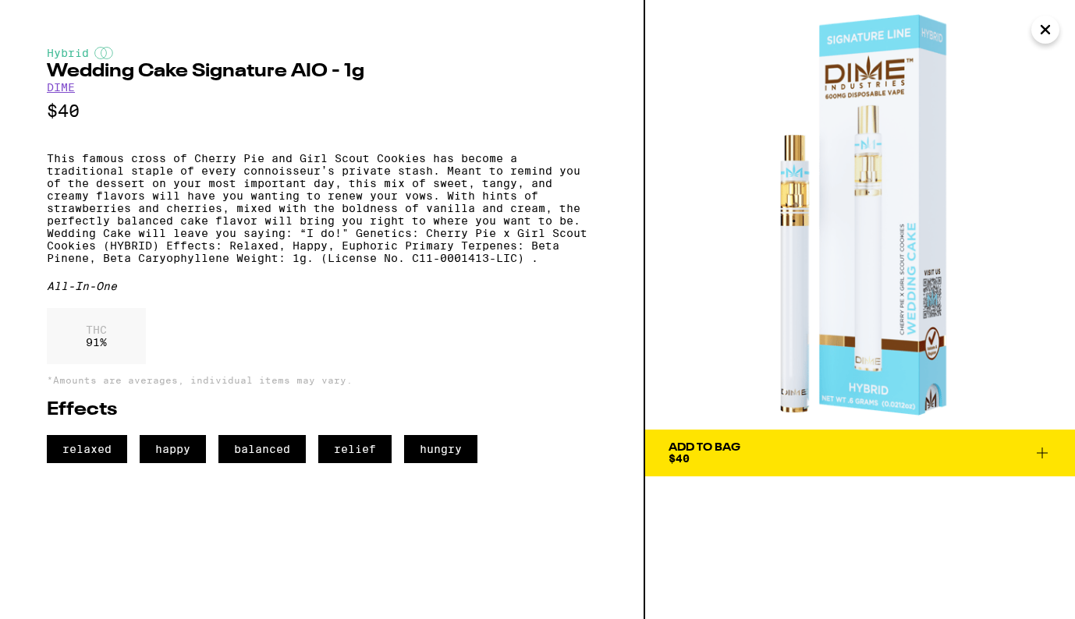
drag, startPoint x: 853, startPoint y: 226, endPoint x: 679, endPoint y: 12, distance: 276.1
click at [0, 0] on div "Hybrid Wedding Cake Signature AIO - 1g DIME $40 This famous cross of Cherry Pie…" at bounding box center [537, 309] width 1075 height 619
click at [239, 292] on div "Hybrid Wedding Cake Signature AIO - 1g DIME $40 This famous cross of Cherry Pie…" at bounding box center [322, 255] width 550 height 416
click at [237, 264] on p "This famous cross of Cherry Pie and Girl Scout Cookies has become a traditional…" at bounding box center [322, 208] width 550 height 112
click at [543, 264] on p "This famous cross of Cherry Pie and Girl Scout Cookies has become a traditional…" at bounding box center [322, 208] width 550 height 112
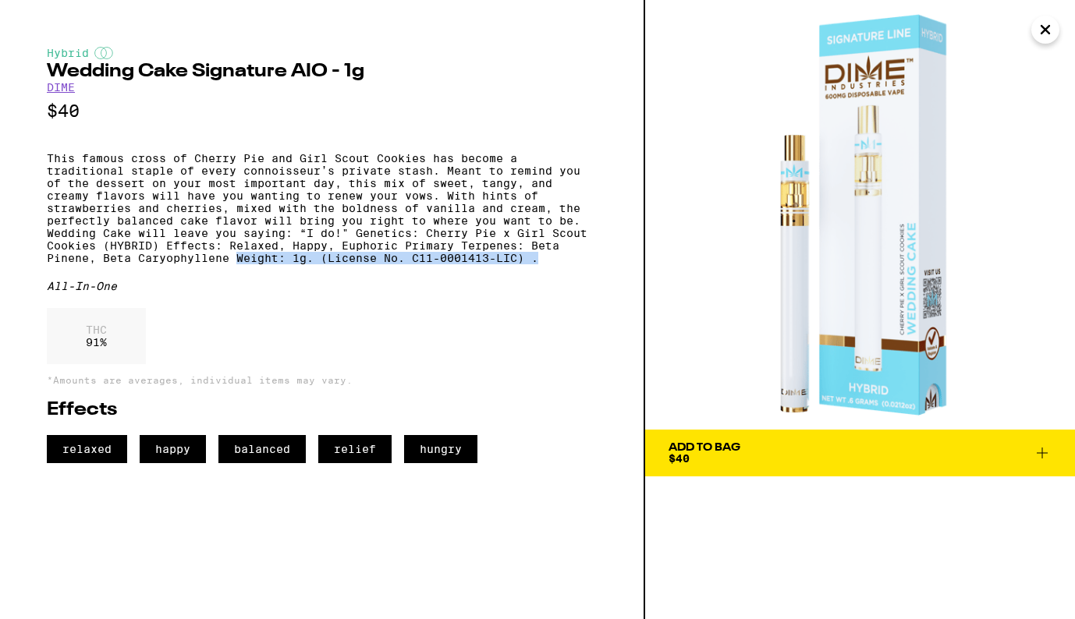
copy p "Weight: 1g. (License No. C11-0001413-LIC) ."
click at [1046, 34] on icon "Close" at bounding box center [1045, 29] width 19 height 23
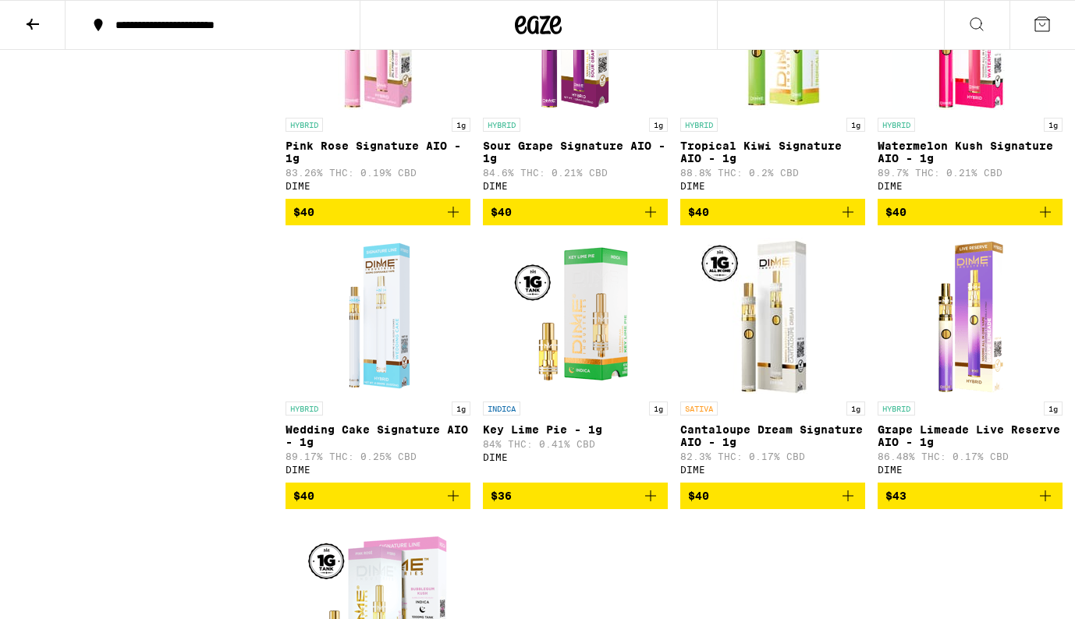
click at [36, 23] on icon at bounding box center [33, 24] width 12 height 11
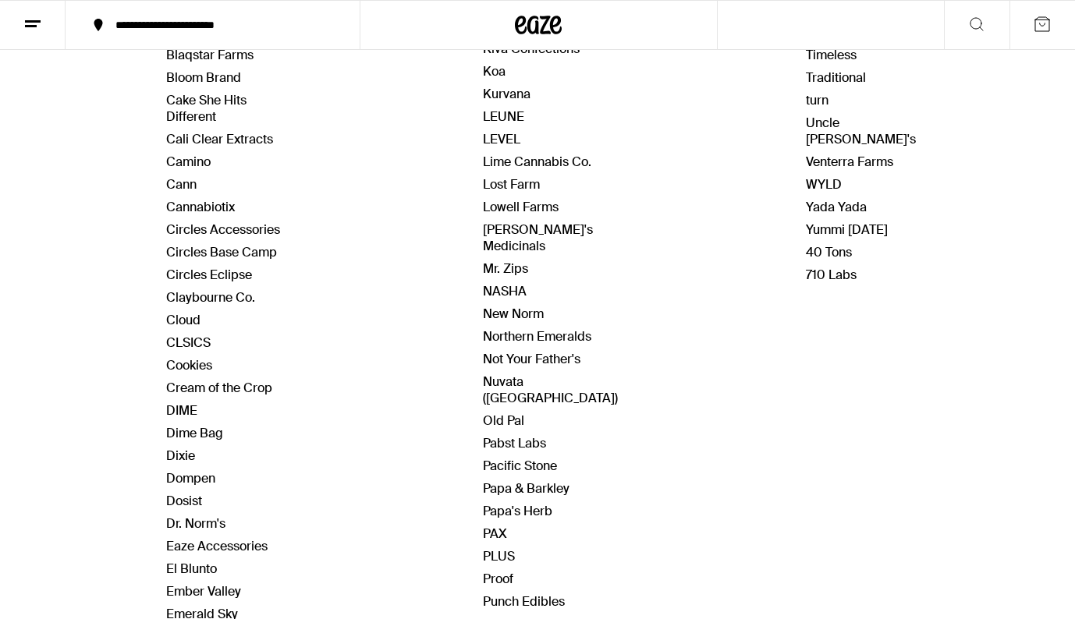
scroll to position [494, 0]
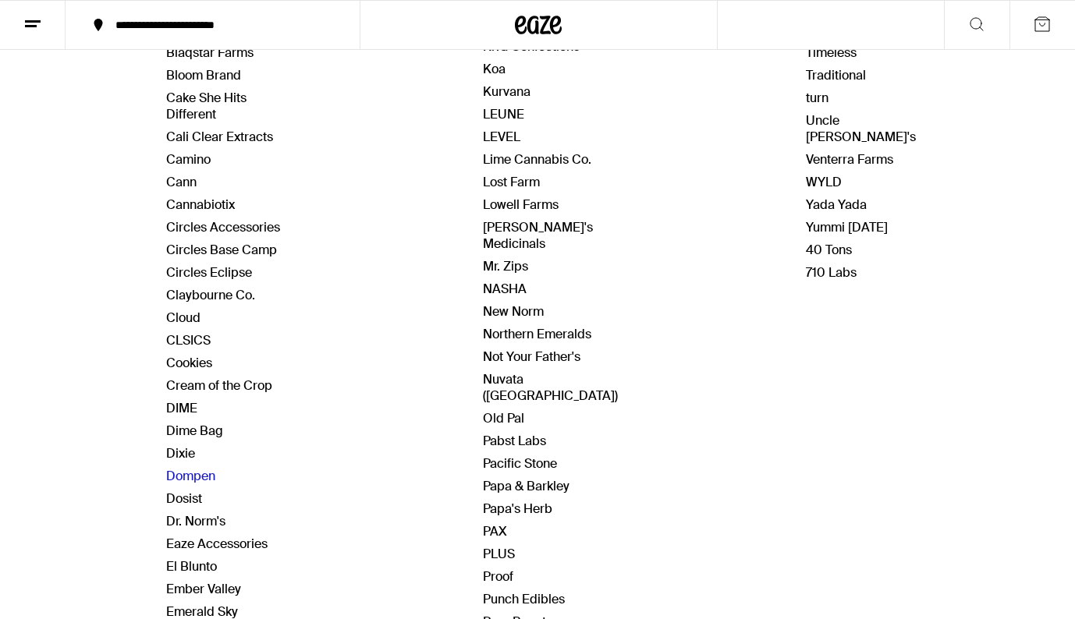
click at [202, 479] on link "Dompen" at bounding box center [190, 476] width 49 height 16
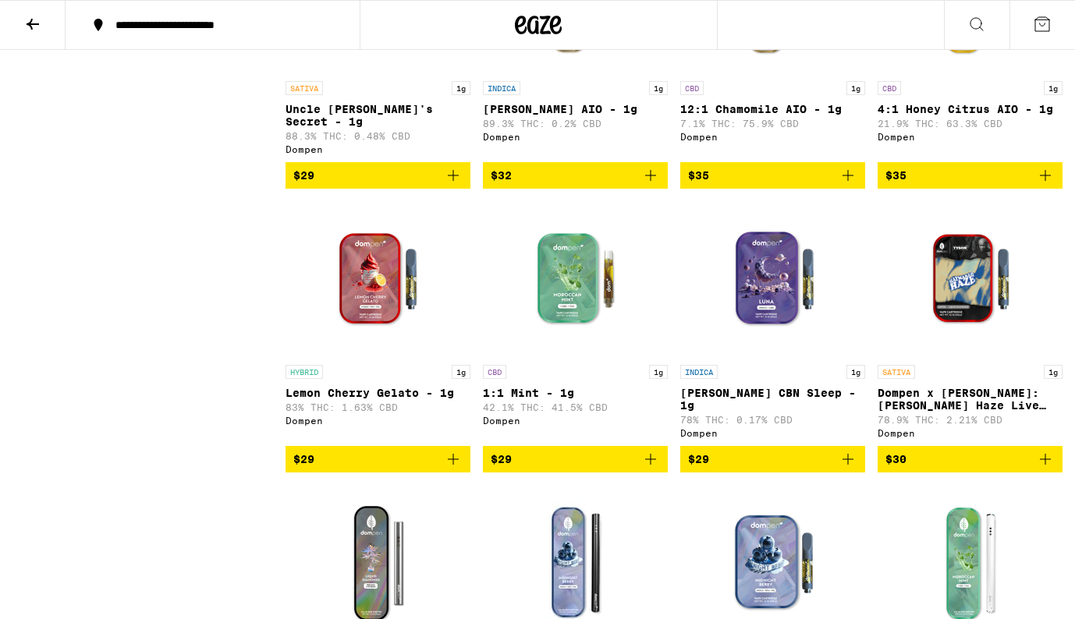
scroll to position [1151, 0]
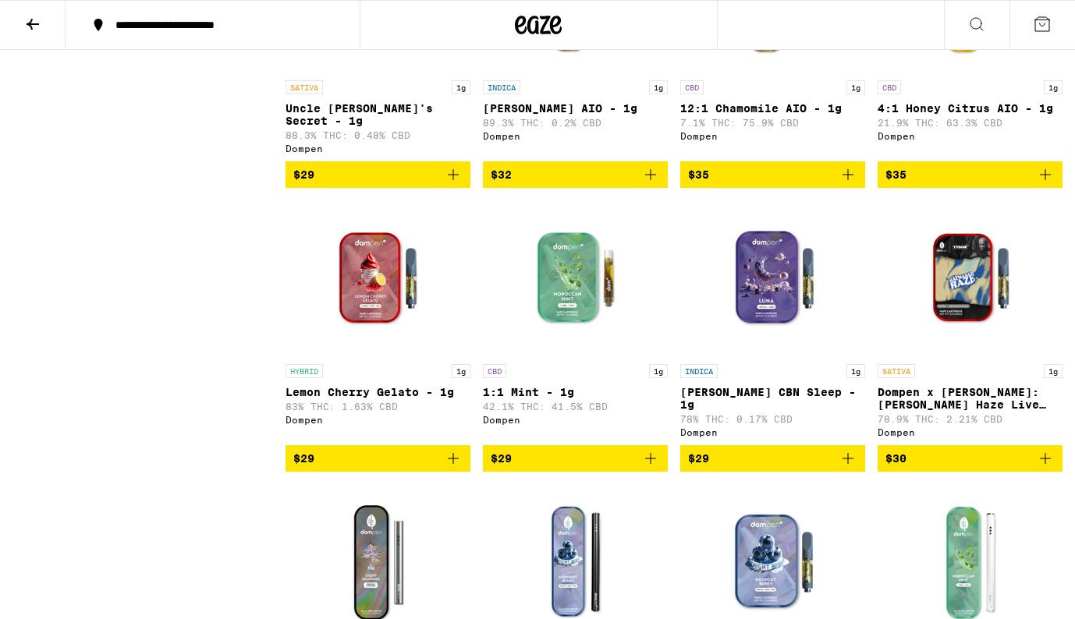
click at [562, 299] on img "Open page for 1:1 Mint - 1g from Dompen" at bounding box center [576, 278] width 156 height 156
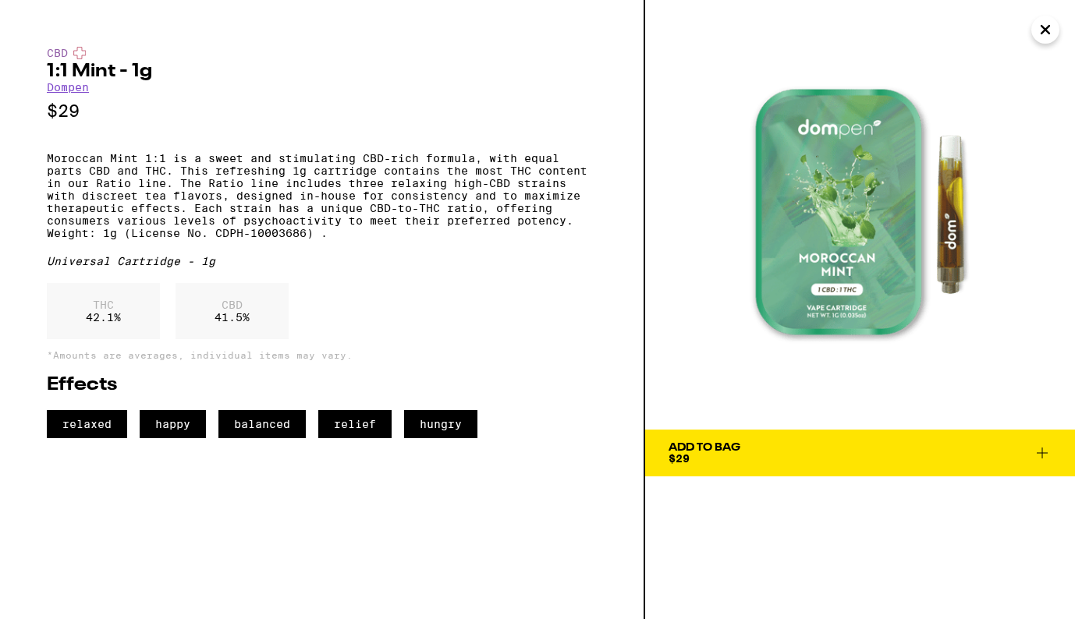
click at [1048, 31] on icon "Close" at bounding box center [1045, 30] width 8 height 8
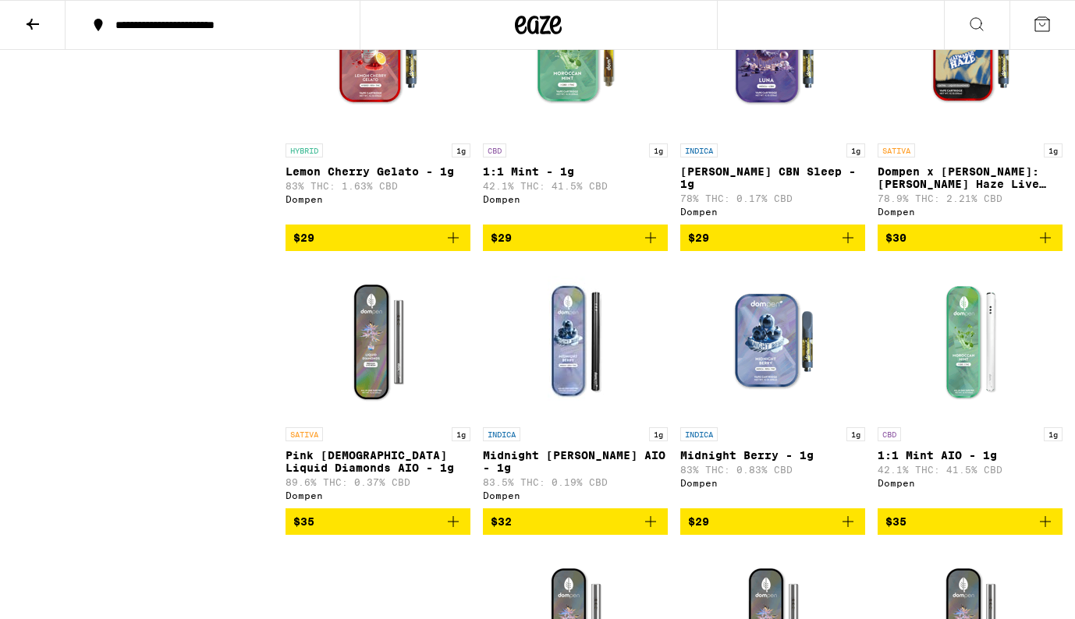
scroll to position [1373, 0]
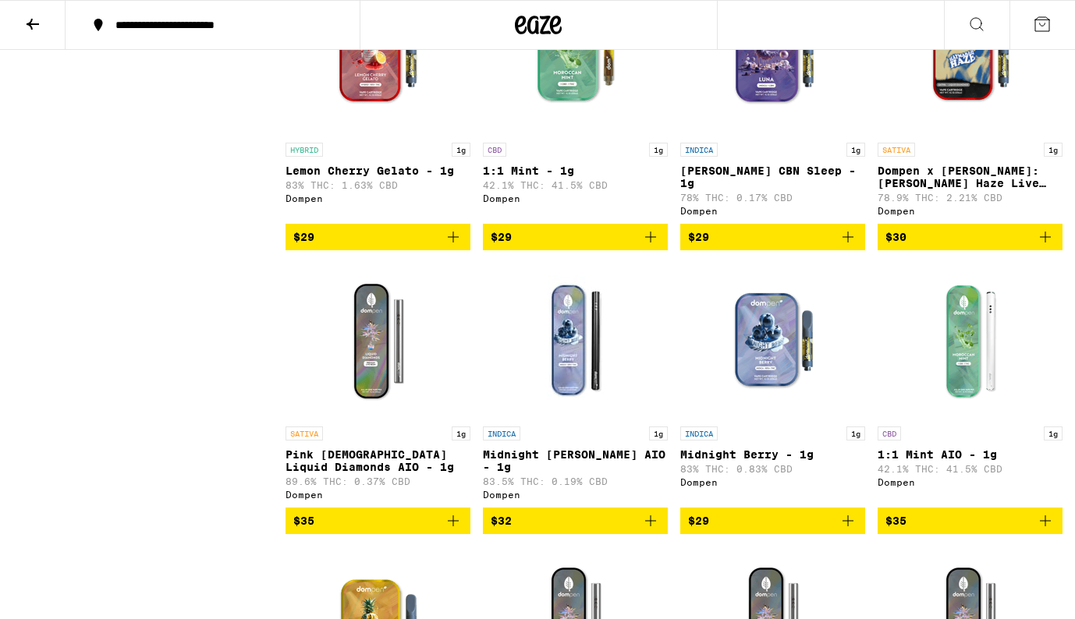
click at [969, 387] on img "Open page for 1:1 Mint AIO - 1g from Dompen" at bounding box center [970, 341] width 156 height 156
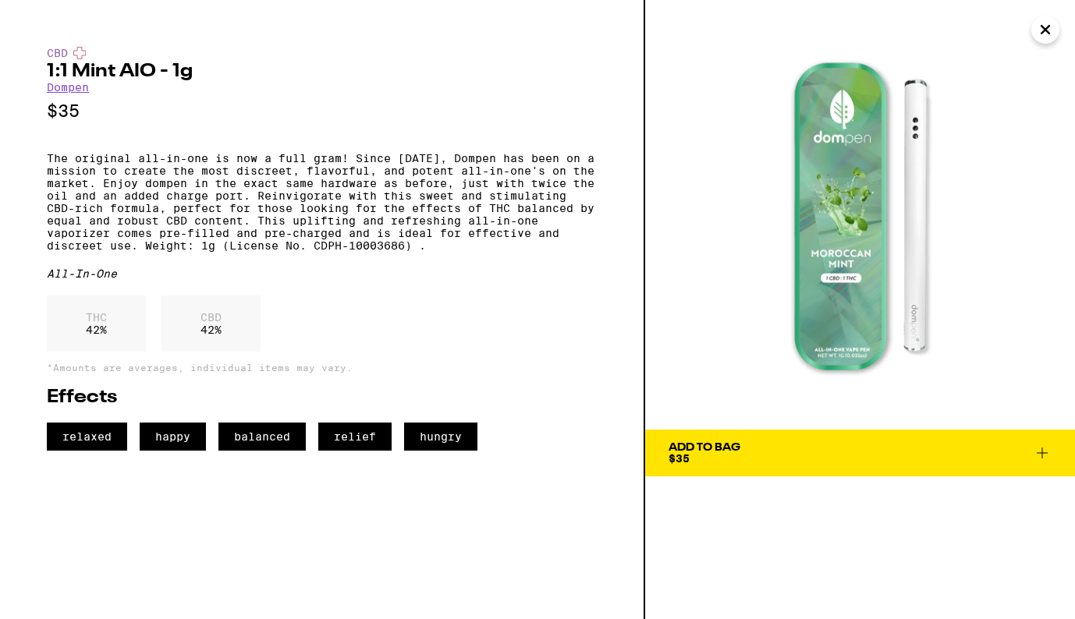
drag, startPoint x: 846, startPoint y: 303, endPoint x: 628, endPoint y: 7, distance: 367.5
click at [0, 0] on div "CBD 1:1 Mint AIO - 1g Dompen $35 The original all-in-one is now a full gram! Si…" at bounding box center [537, 309] width 1075 height 619
click at [49, 164] on p "The original all-in-one is now a full gram! Since 2015, Dompen has been on a mi…" at bounding box center [322, 202] width 550 height 100
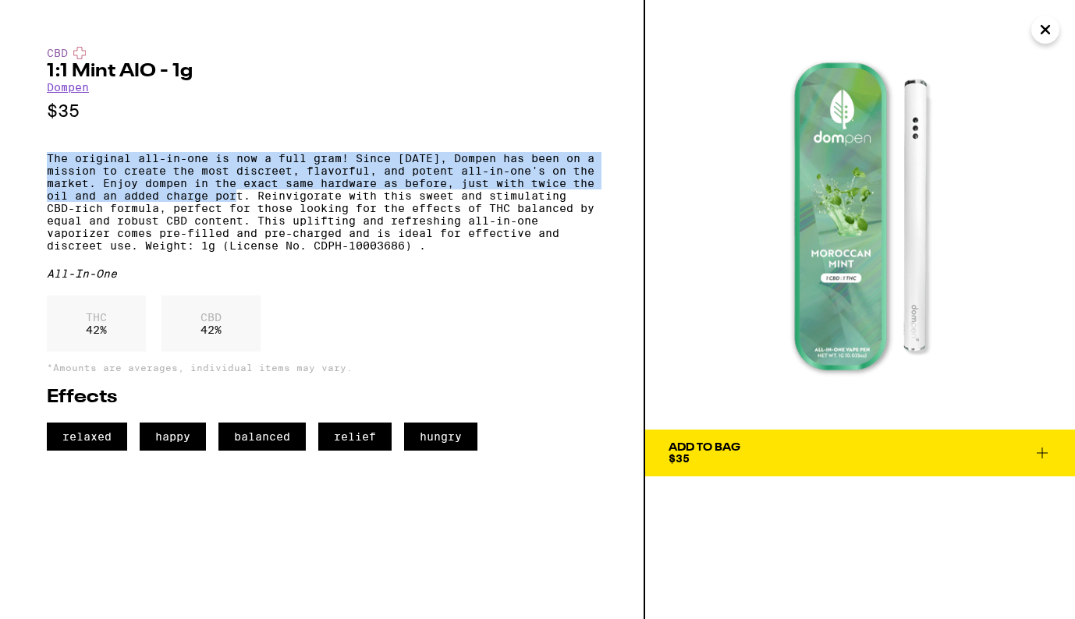
click at [321, 209] on p "The original all-in-one is now a full gram! Since 2015, Dompen has been on a mi…" at bounding box center [322, 202] width 550 height 100
copy p "The original all-in-one is now a full gram! Since 2015, Dompen has been on a mi…"
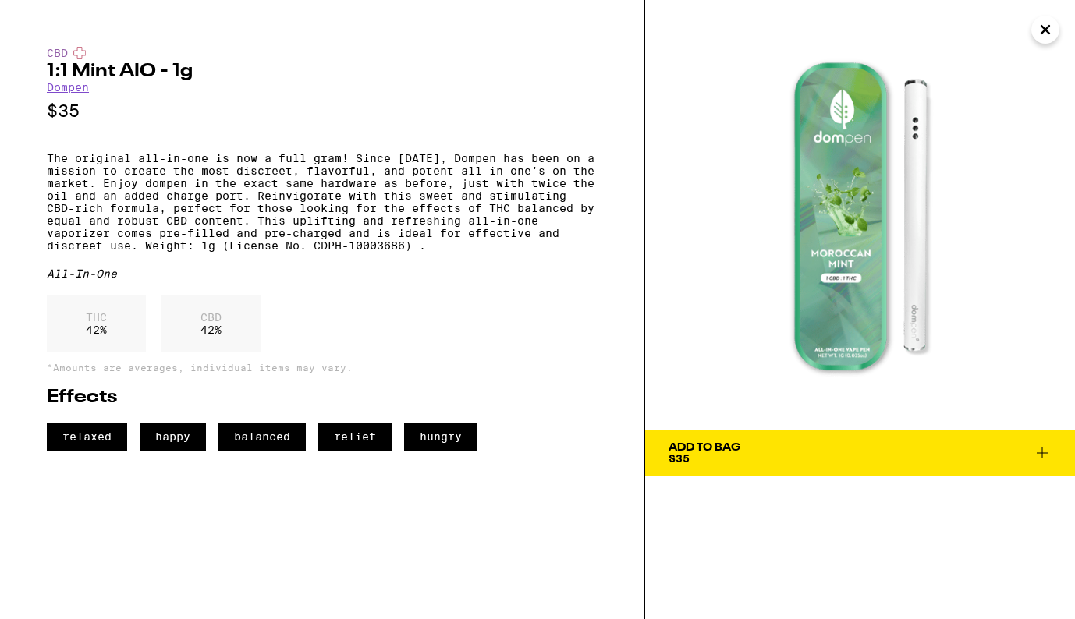
click at [329, 206] on p "The original all-in-one is now a full gram! Since 2015, Dompen has been on a mi…" at bounding box center [322, 202] width 550 height 100
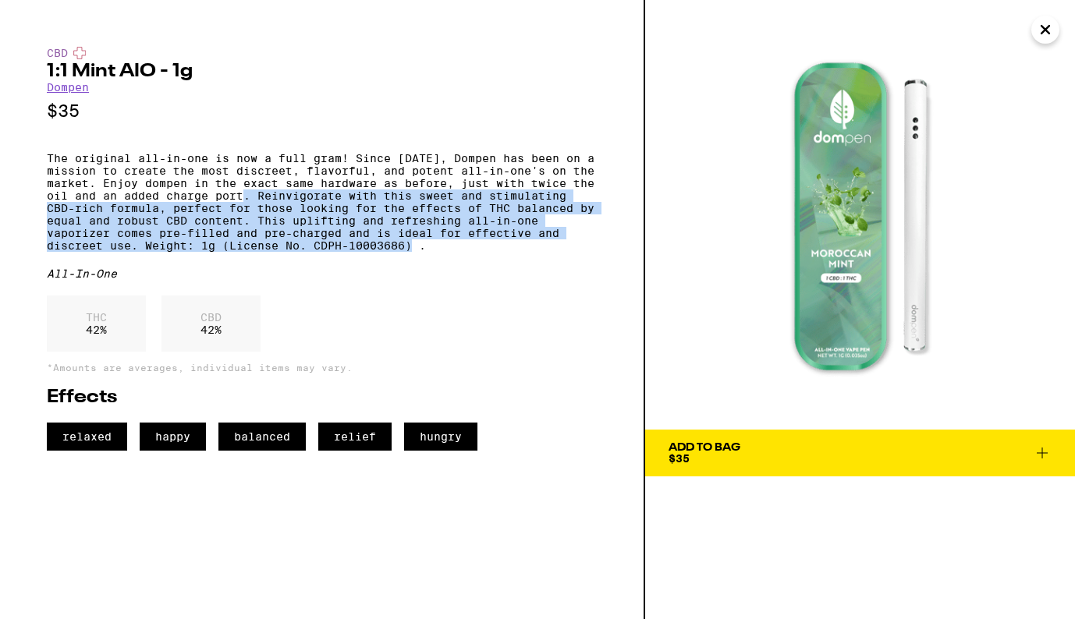
click at [529, 252] on p "The original all-in-one is now a full gram! Since 2015, Dompen has been on a mi…" at bounding box center [322, 202] width 550 height 100
copy p "Reinvigorate with this sweet and stimulating CBD-rich formula, perfect for thos…"
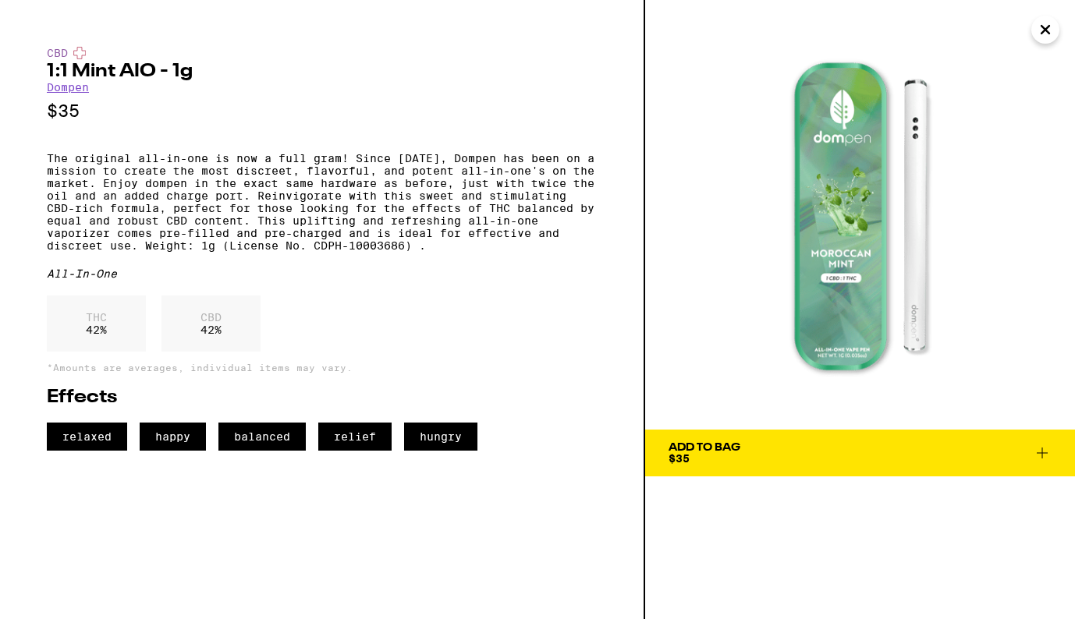
click at [574, 111] on p "$35" at bounding box center [322, 110] width 550 height 19
click at [1040, 32] on icon "Close" at bounding box center [1045, 29] width 19 height 23
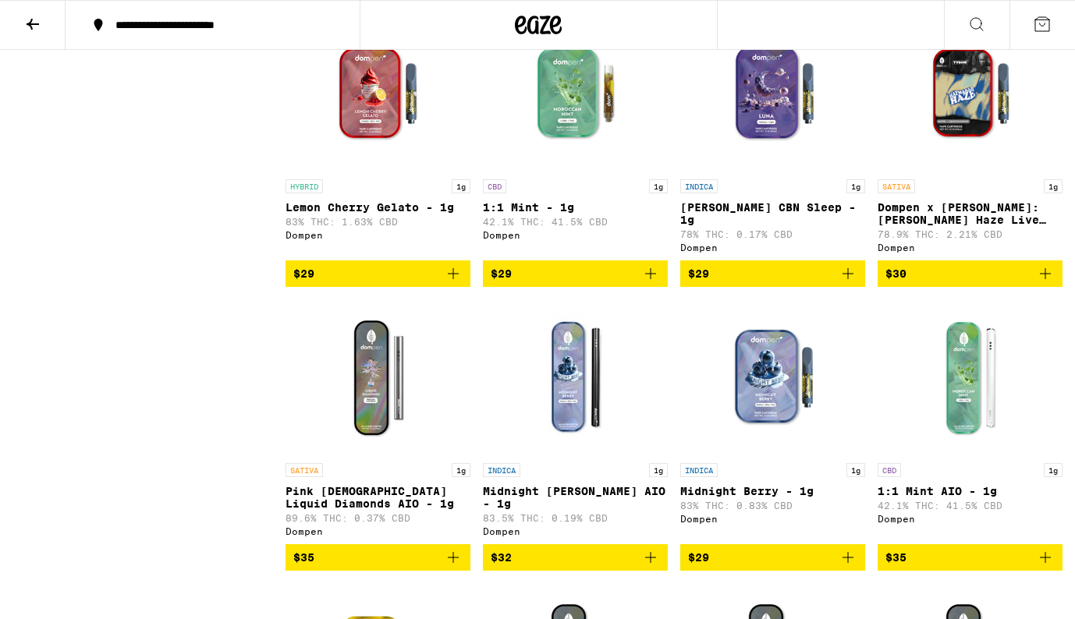
scroll to position [1341, 0]
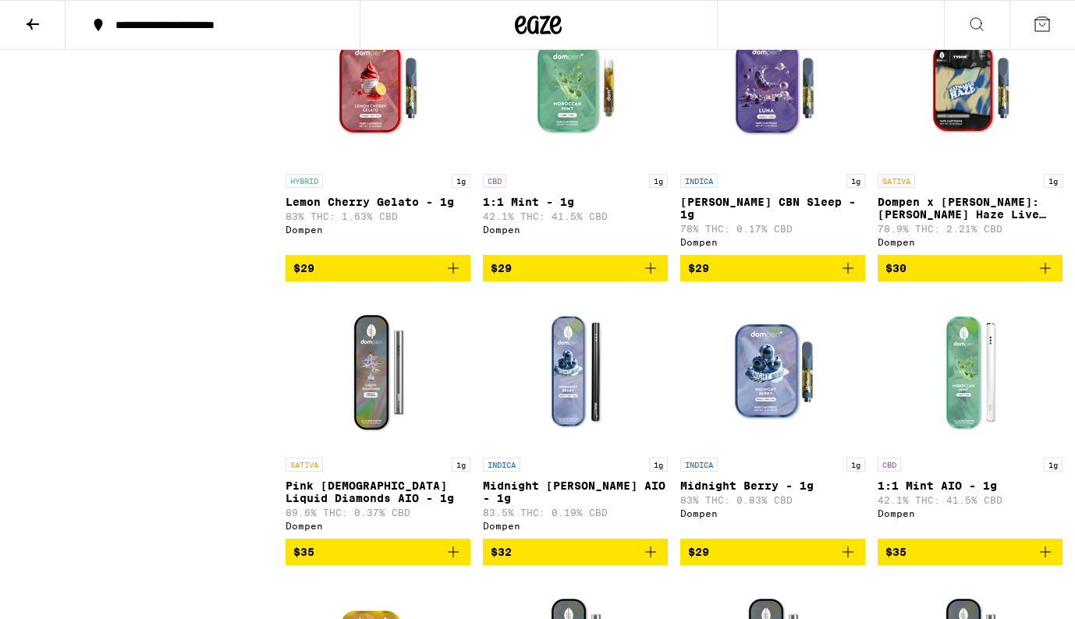
click at [579, 403] on img "Open page for Midnight Berry AIO - 1g from Dompen" at bounding box center [576, 372] width 156 height 156
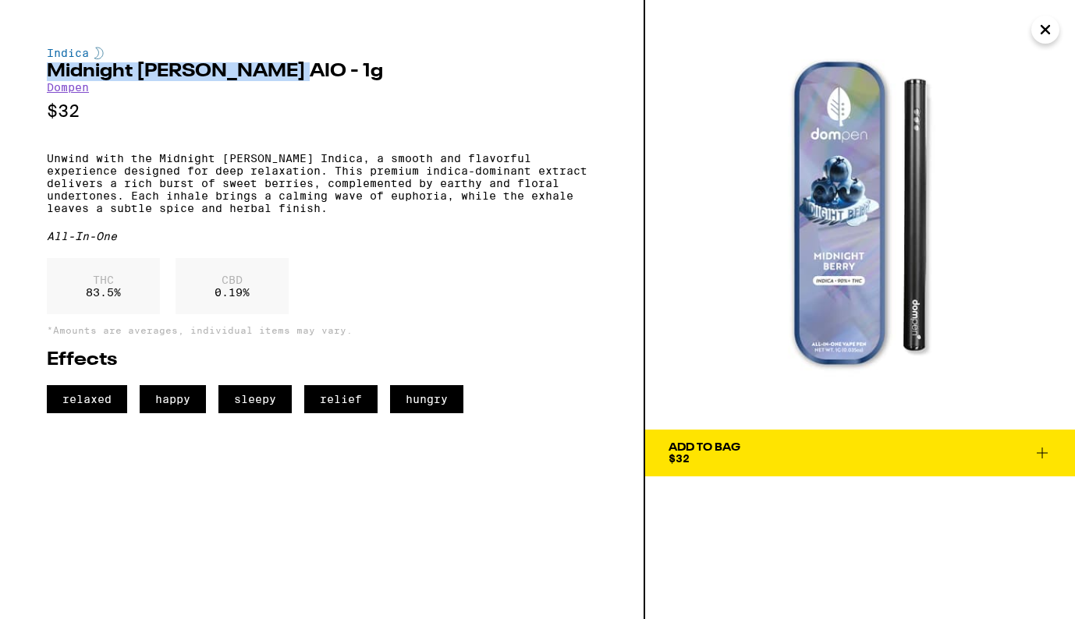
drag, startPoint x: 49, startPoint y: 72, endPoint x: 265, endPoint y: 77, distance: 216.1
click at [265, 77] on h2 "Midnight Berry AIO - 1g" at bounding box center [322, 71] width 550 height 19
copy h2 "Midnight Berry AIO - 1g"
click at [48, 165] on p "Unwind with the Midnight Berry Indica, a smooth and flavorful experience design…" at bounding box center [322, 183] width 550 height 62
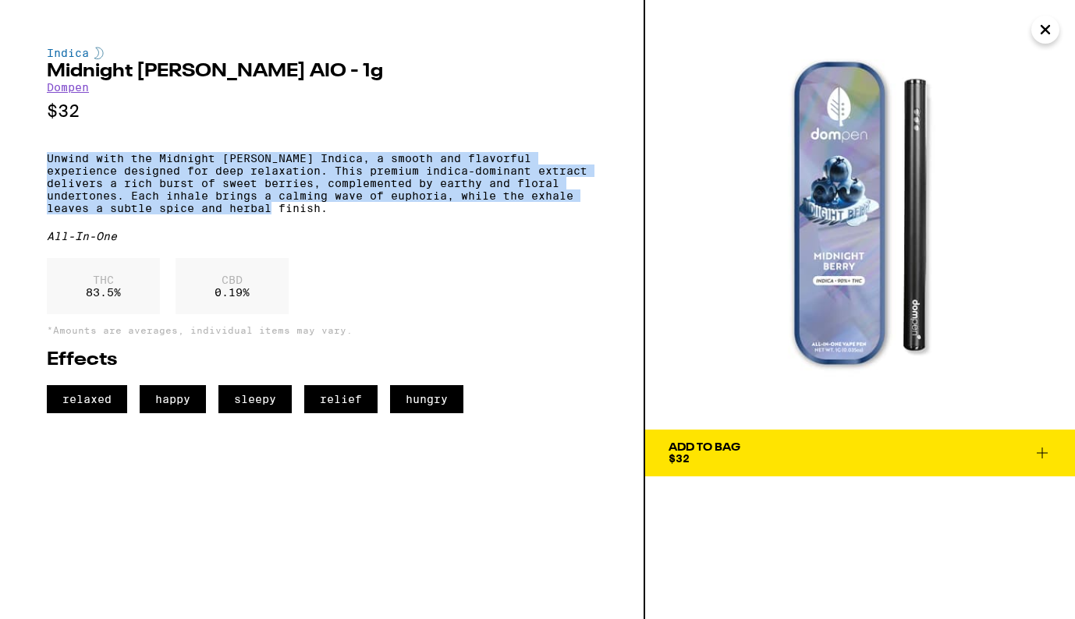
click at [265, 214] on p "Unwind with the Midnight Berry Indica, a smooth and flavorful experience design…" at bounding box center [322, 183] width 550 height 62
copy p "Unwind with the Midnight Berry Indica, a smooth and flavorful experience design…"
click at [1043, 38] on icon "Close" at bounding box center [1045, 29] width 19 height 23
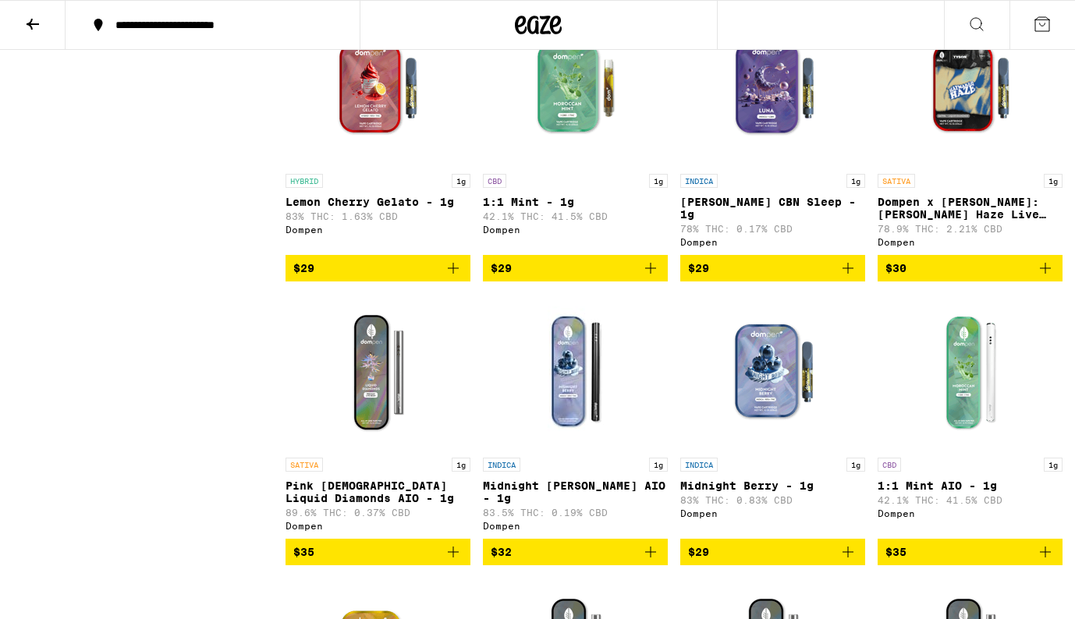
click at [33, 21] on icon at bounding box center [32, 24] width 19 height 19
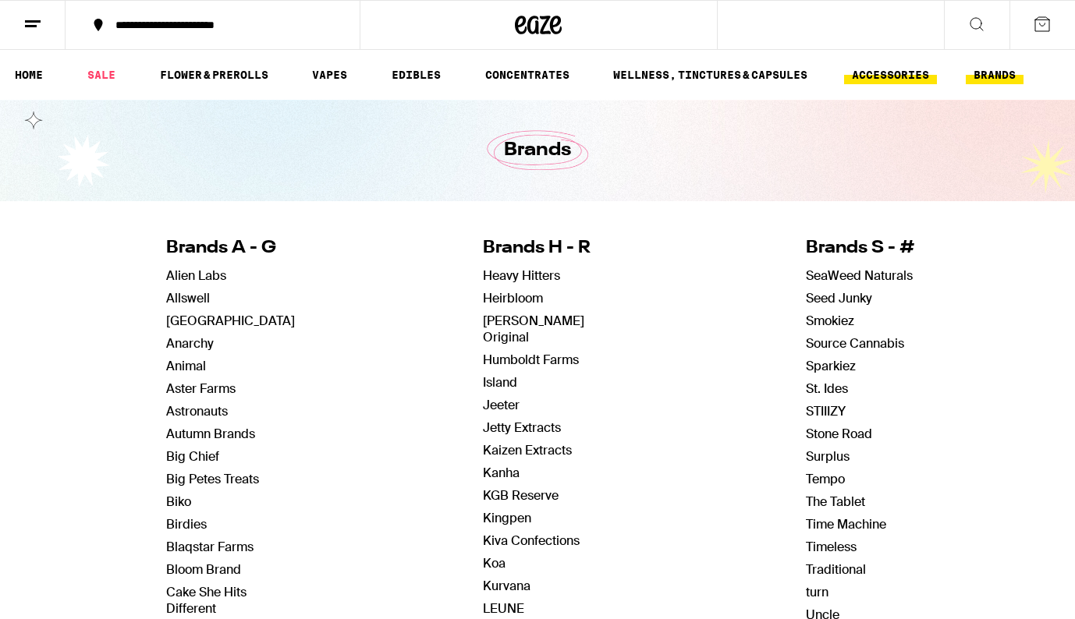
click at [895, 73] on link "ACCESSORIES" at bounding box center [890, 75] width 93 height 19
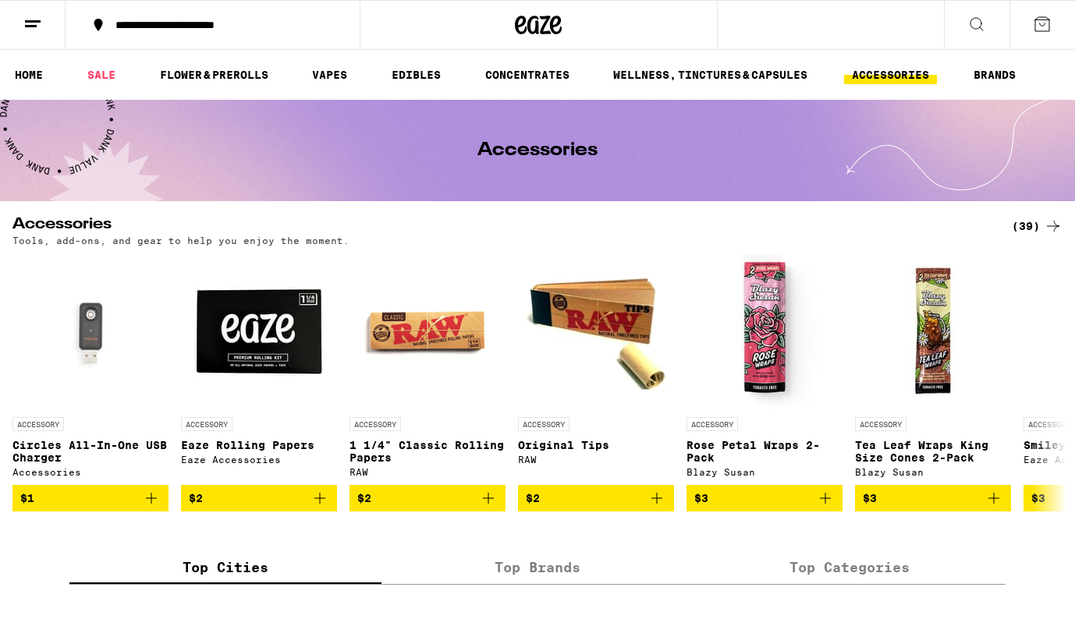
click at [1029, 225] on div "(39)" at bounding box center [1036, 226] width 51 height 19
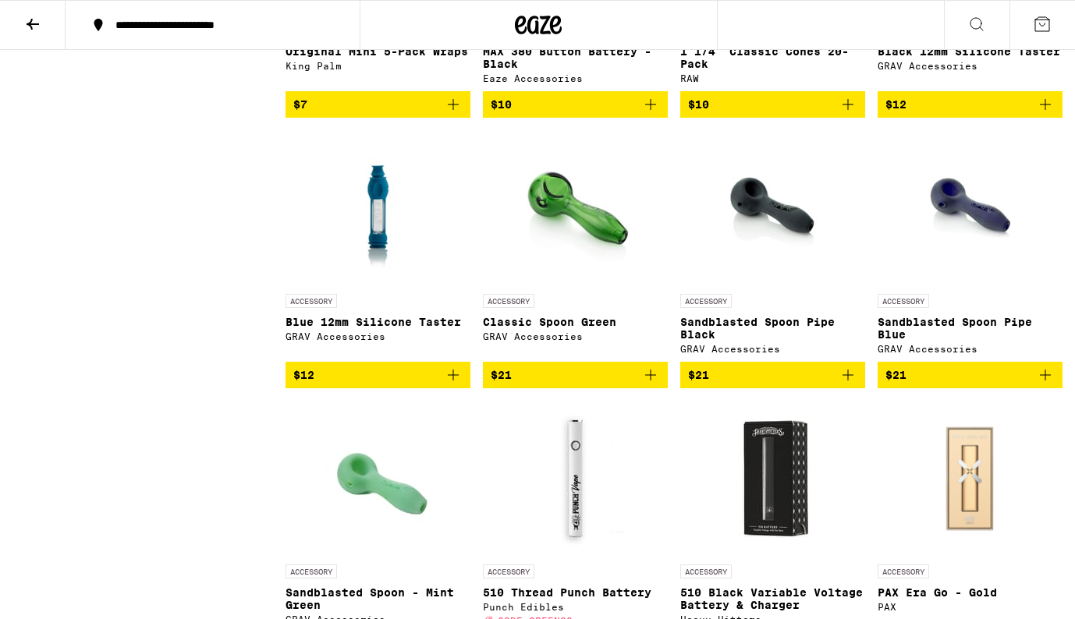
scroll to position [1446, 0]
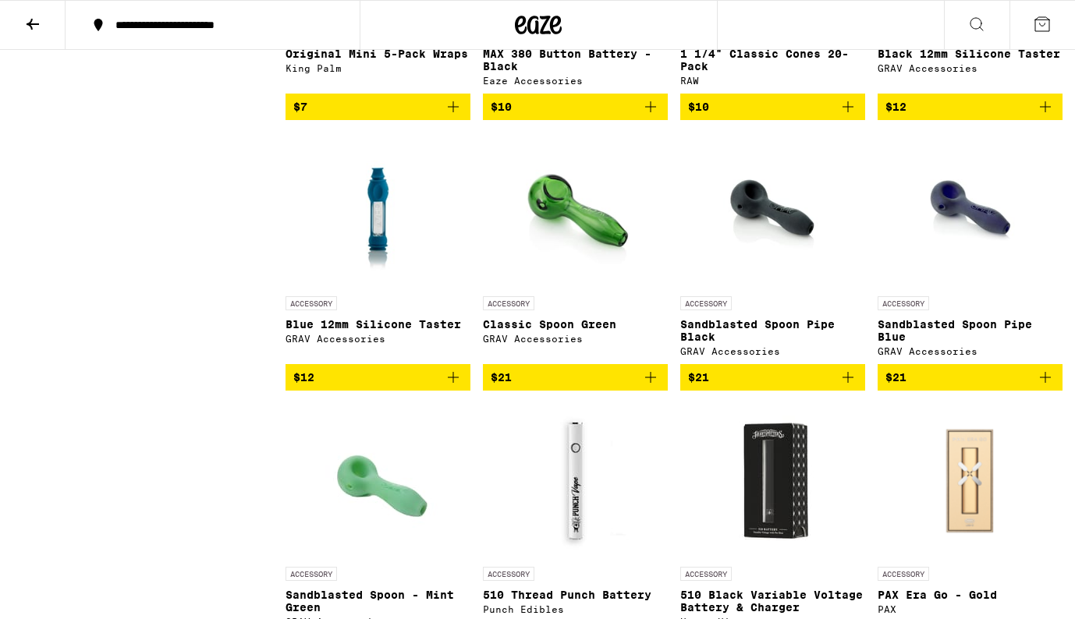
click at [367, 289] on img "Open page for Blue 12mm Silicone Taster from GRAV Accessories" at bounding box center [377, 211] width 117 height 156
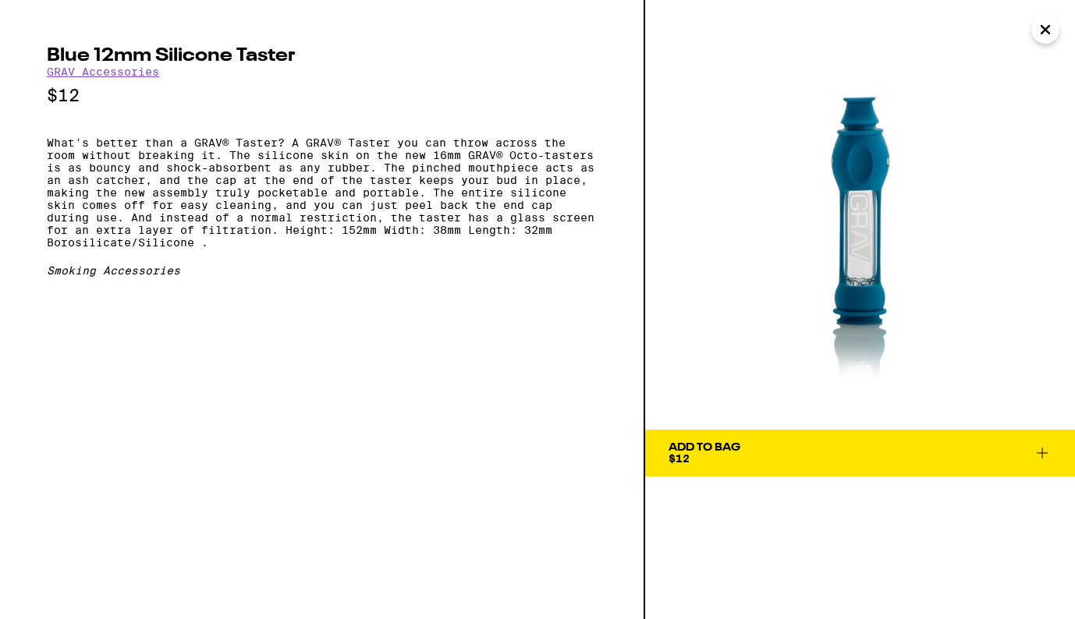
click at [1044, 31] on icon "Close" at bounding box center [1045, 29] width 19 height 23
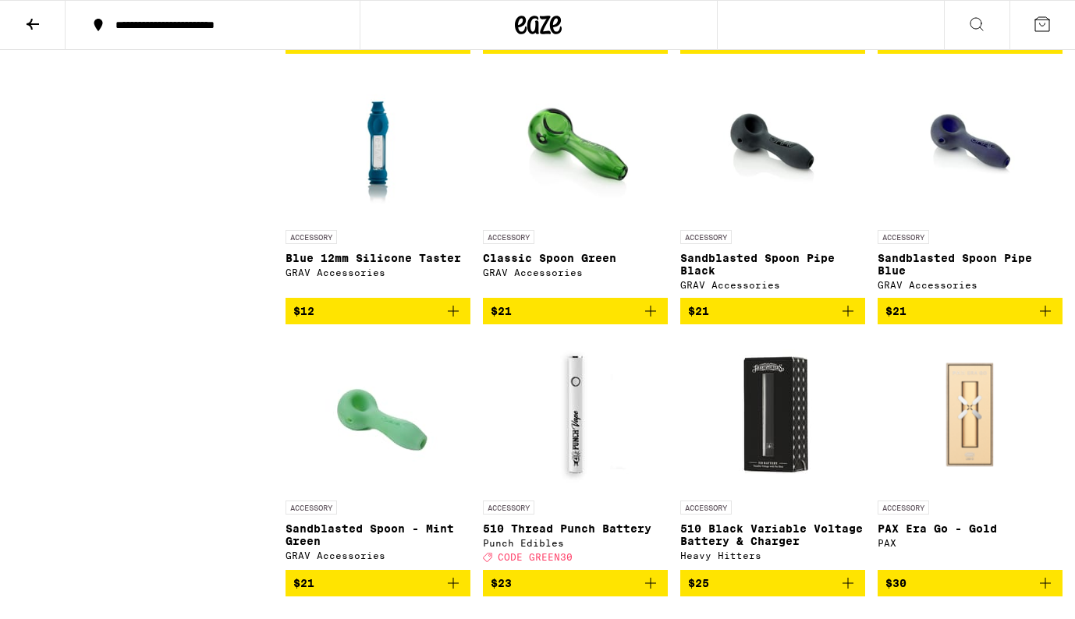
scroll to position [1516, 0]
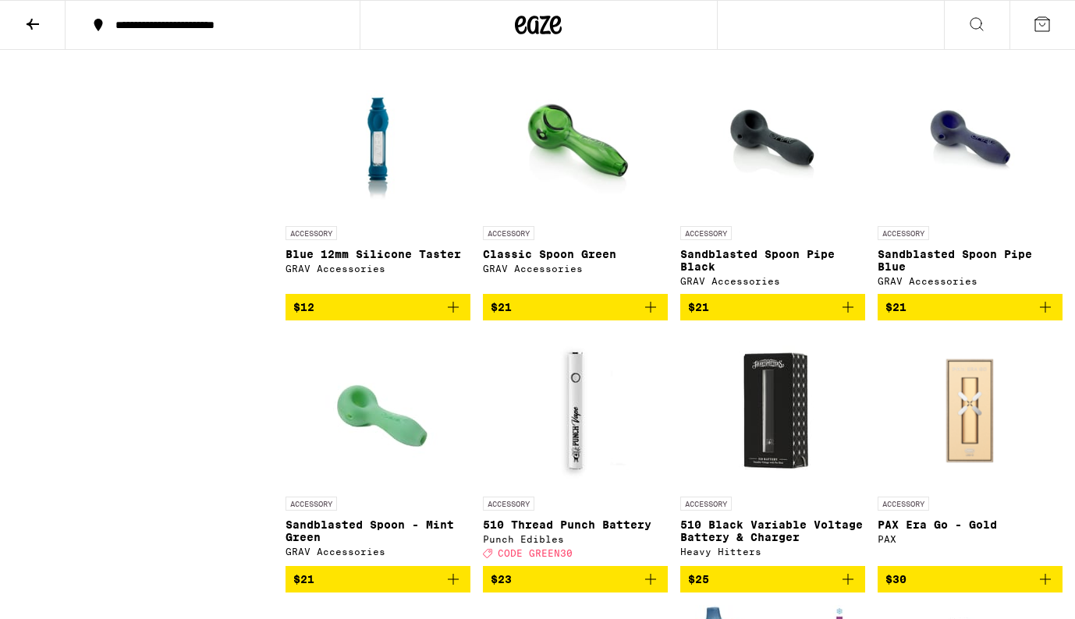
click at [384, 192] on img "Open page for Blue 12mm Silicone Taster from GRAV Accessories" at bounding box center [377, 140] width 117 height 156
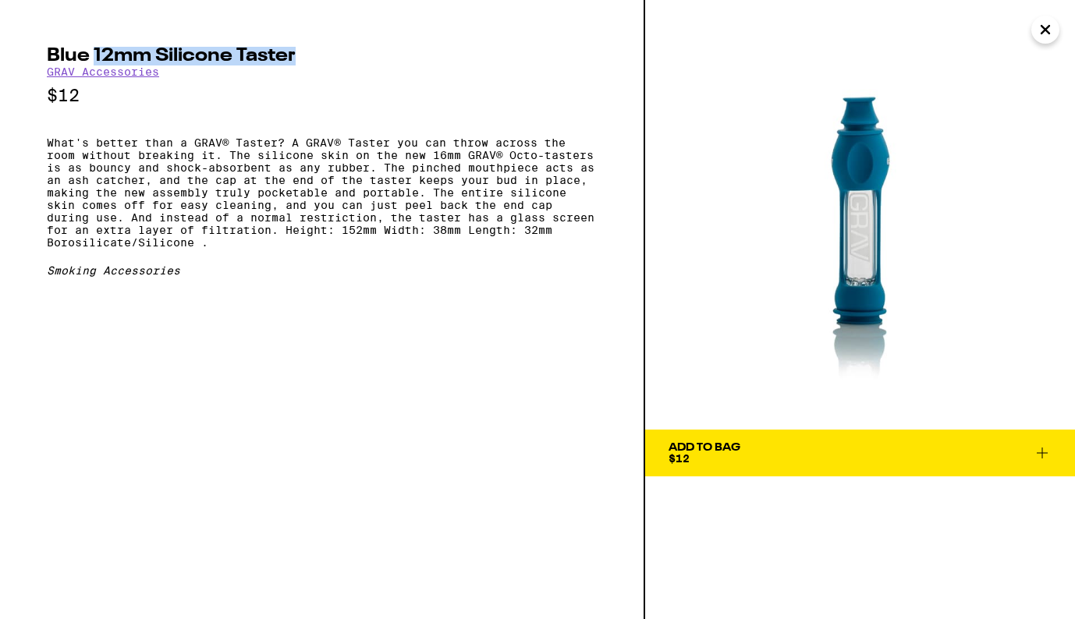
drag, startPoint x: 95, startPoint y: 54, endPoint x: 317, endPoint y: 60, distance: 221.6
click at [317, 60] on h2 "Blue 12mm Silicone Taster" at bounding box center [322, 56] width 550 height 19
copy h2 "12mm Silicone Taster"
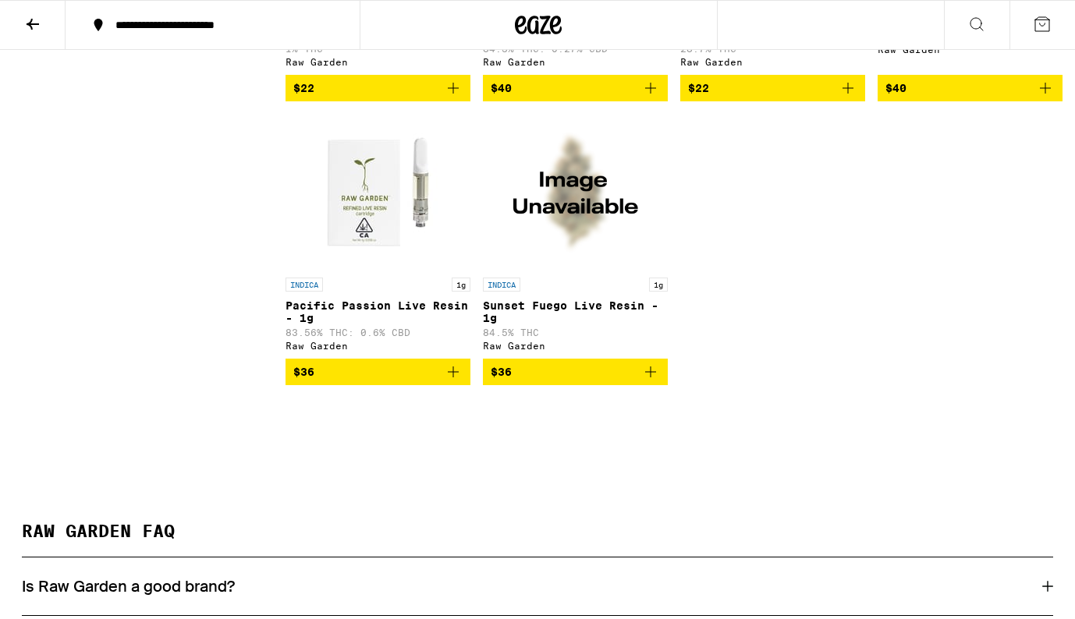
scroll to position [4031, 0]
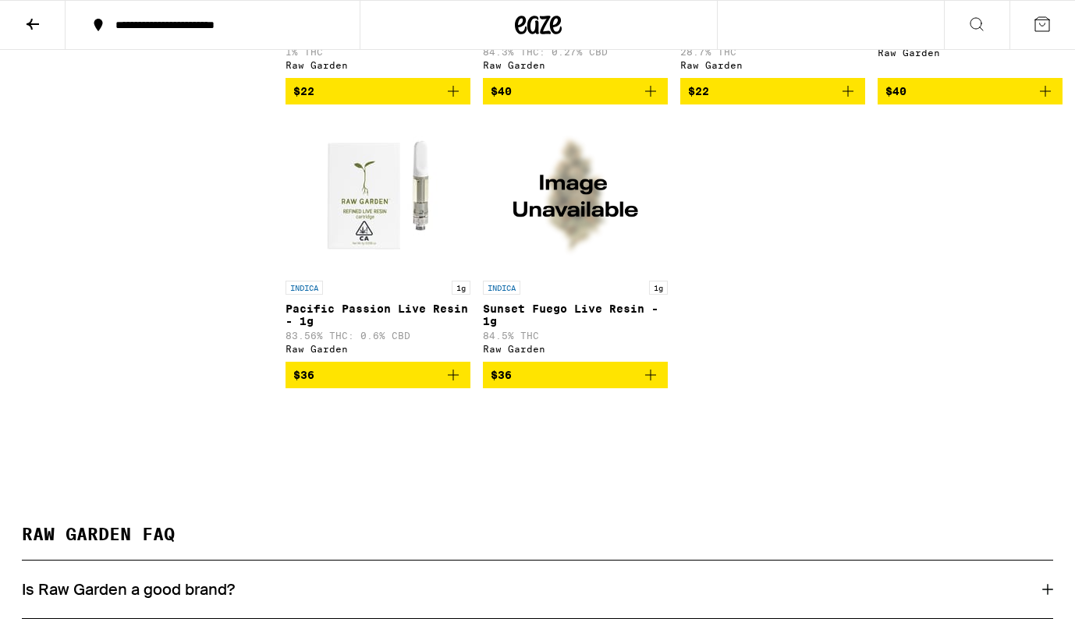
click at [390, 273] on img "Open page for Pacific Passion Live Resin - 1g from Raw Garden" at bounding box center [378, 195] width 156 height 156
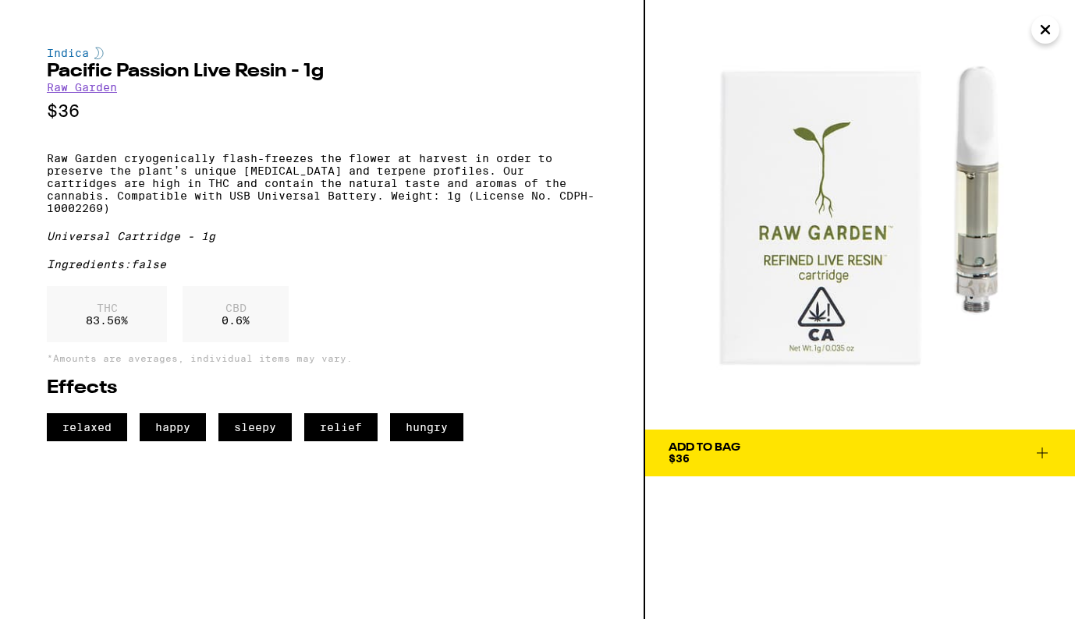
click at [1044, 31] on icon "Close" at bounding box center [1045, 29] width 19 height 23
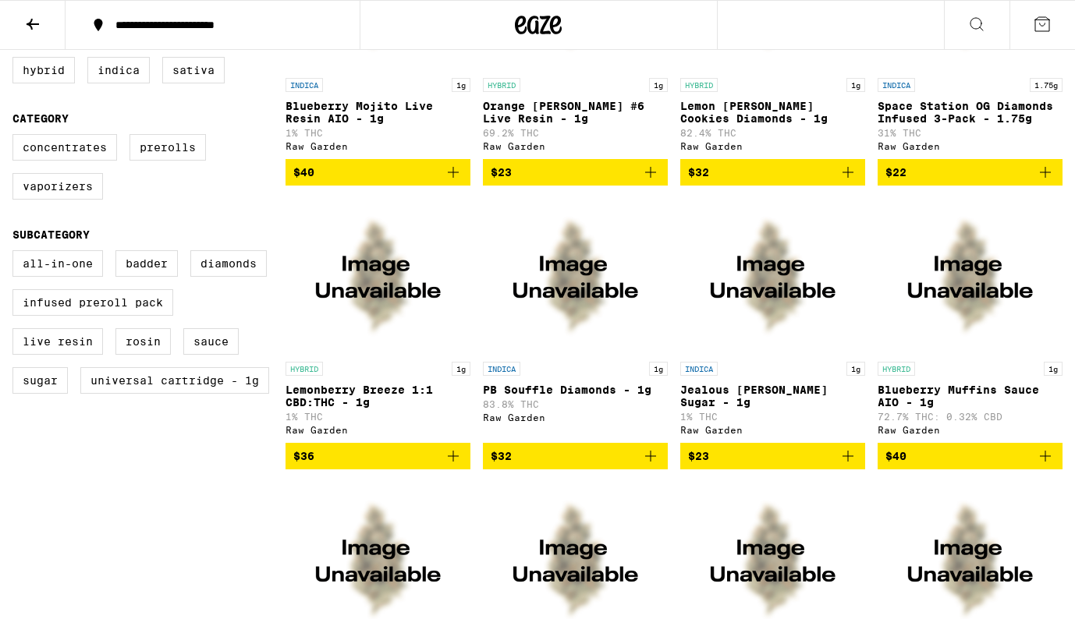
scroll to position [544, 0]
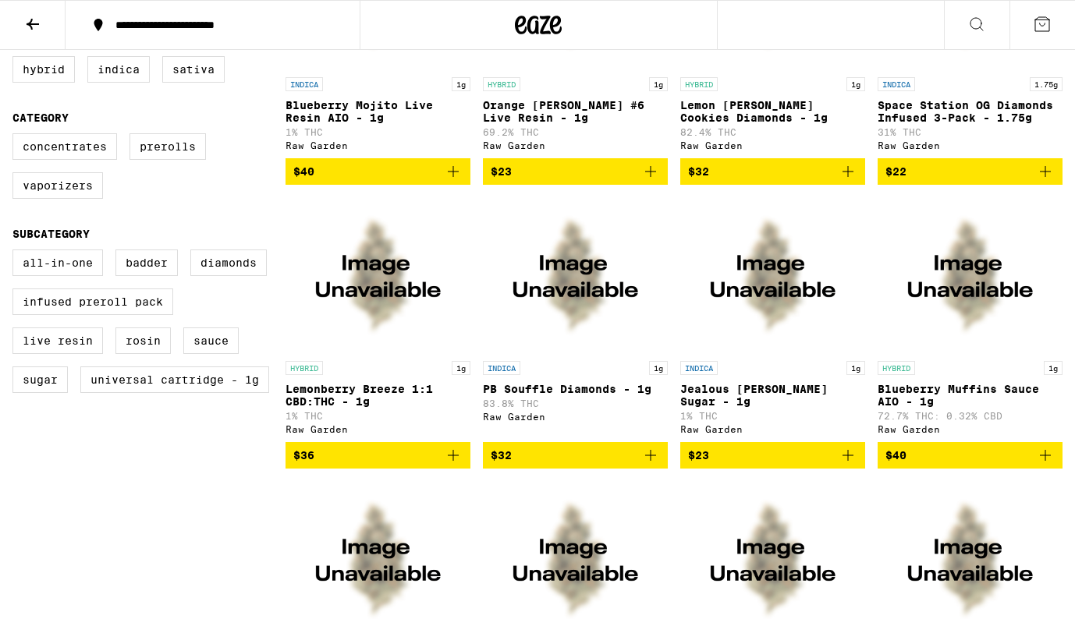
click at [575, 306] on img "Open page for PB Souffle Diamonds - 1g from Raw Garden" at bounding box center [576, 275] width 156 height 156
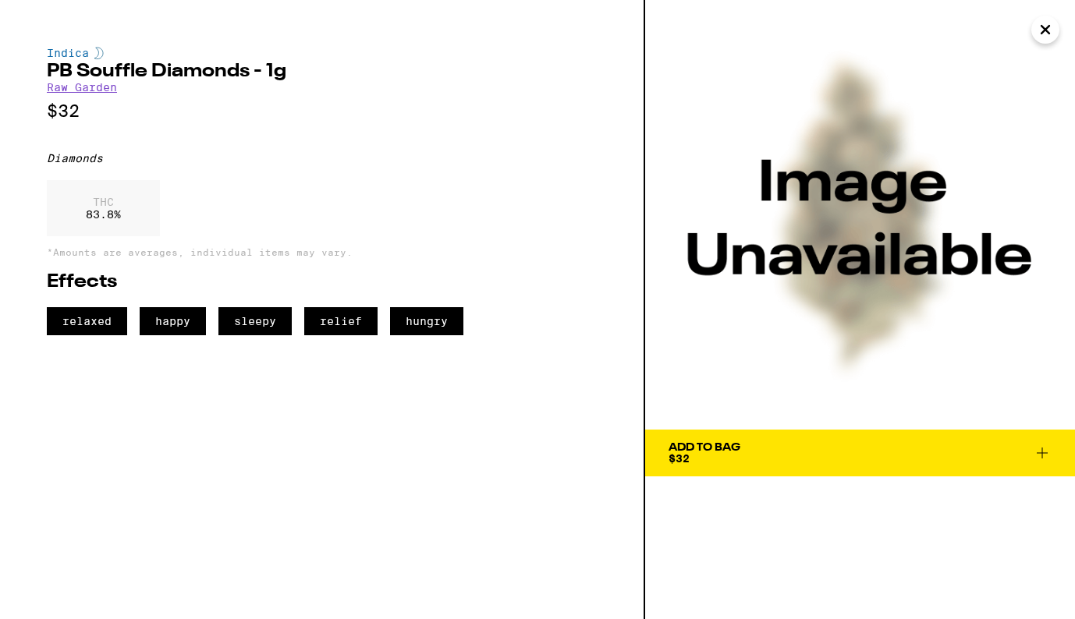
click at [1046, 35] on icon "Close" at bounding box center [1045, 29] width 19 height 23
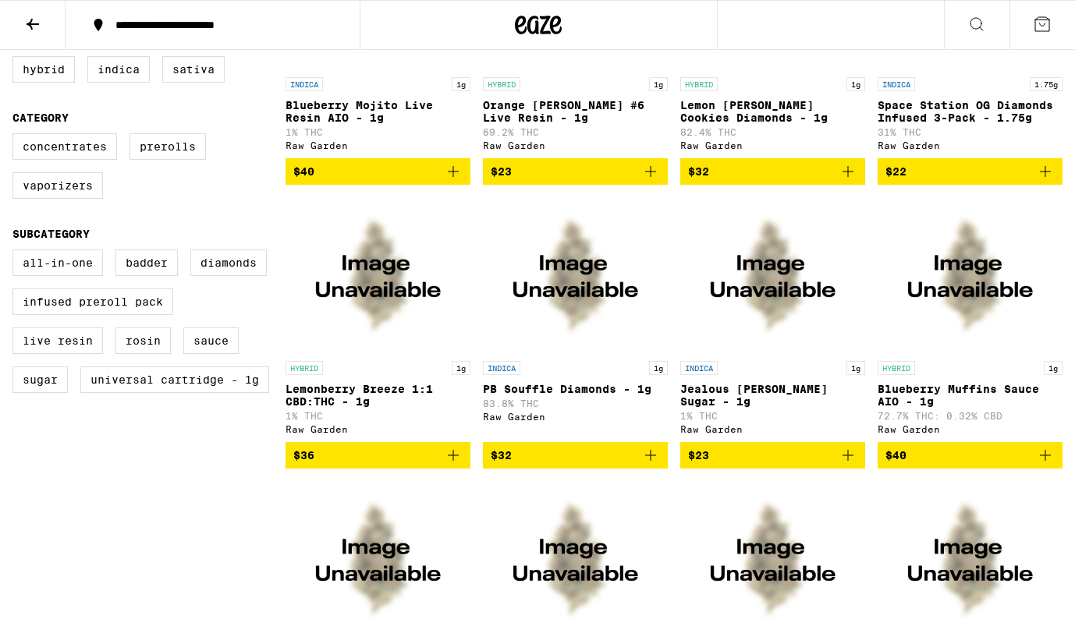
click at [774, 299] on img "Open page for Jealous Runtz Sugar - 1g from Raw Garden" at bounding box center [773, 275] width 156 height 156
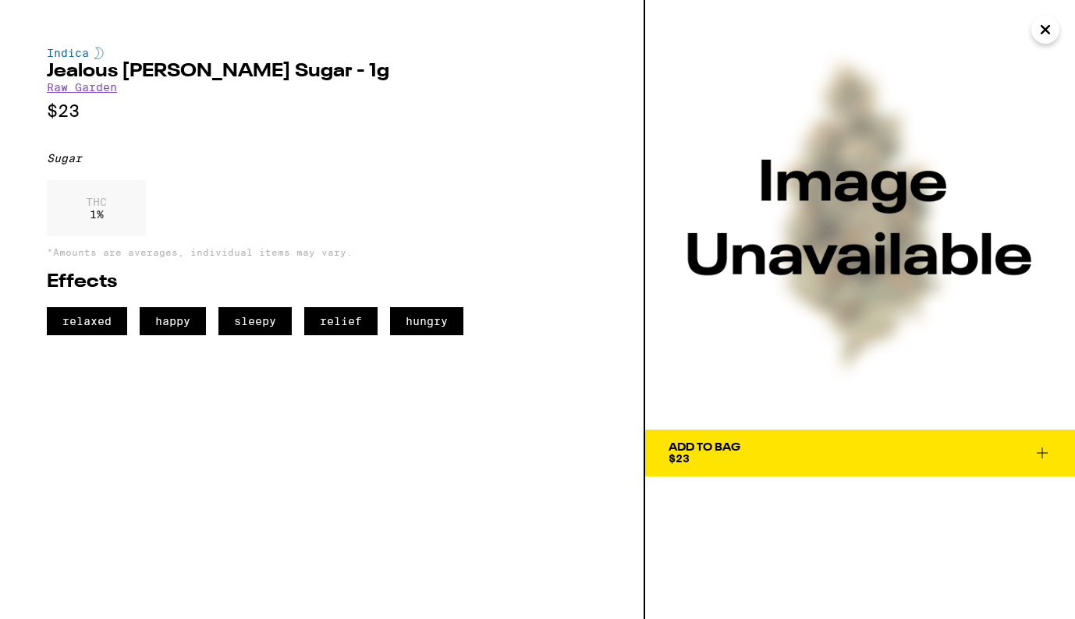
click at [1046, 33] on icon "Close" at bounding box center [1045, 29] width 19 height 23
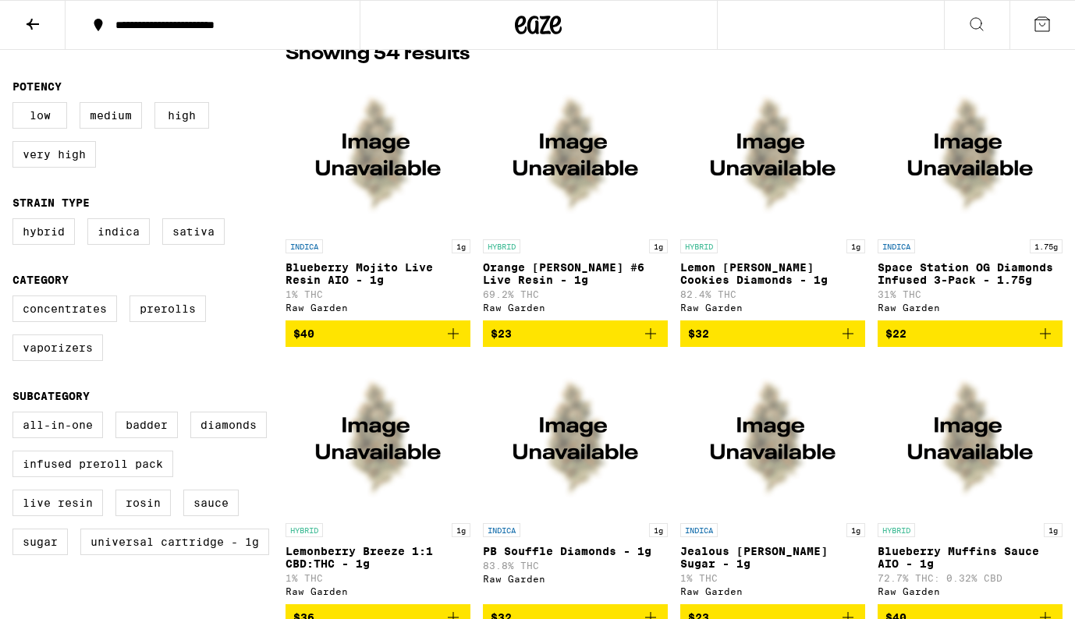
scroll to position [388, 0]
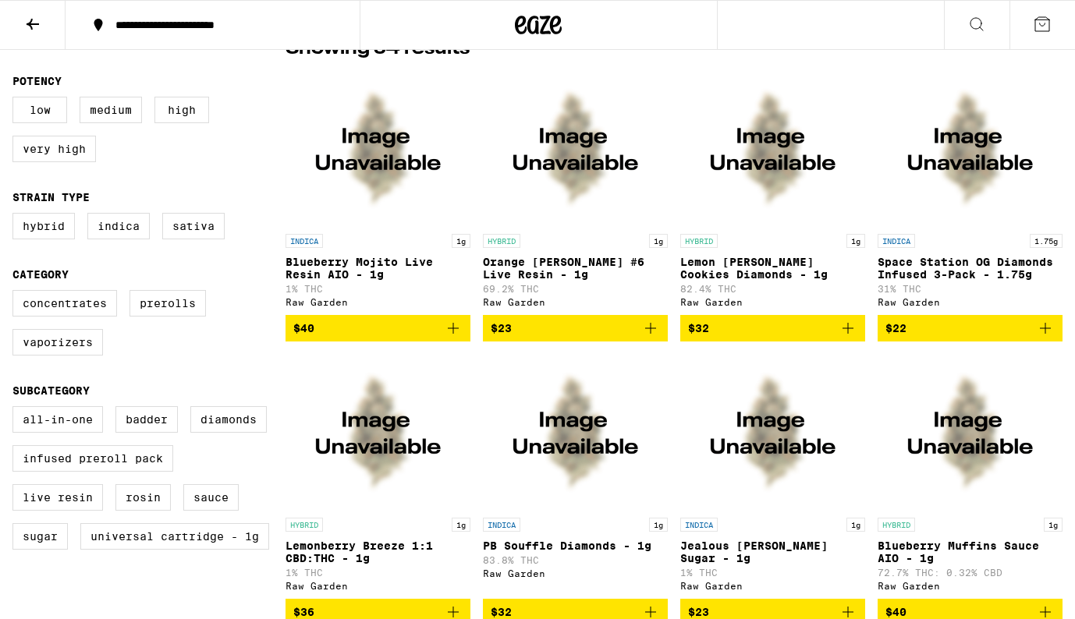
click at [771, 182] on img "Open page for Lemon Berry Cookies Diamonds - 1g from Raw Garden" at bounding box center [773, 148] width 156 height 156
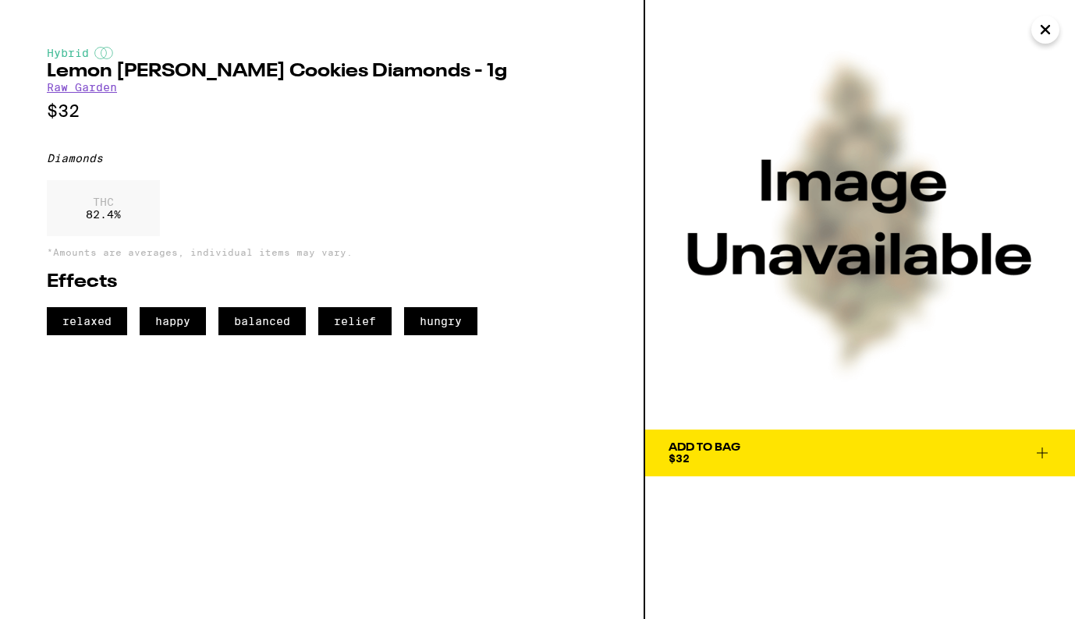
click at [1046, 34] on icon "Close" at bounding box center [1045, 29] width 19 height 23
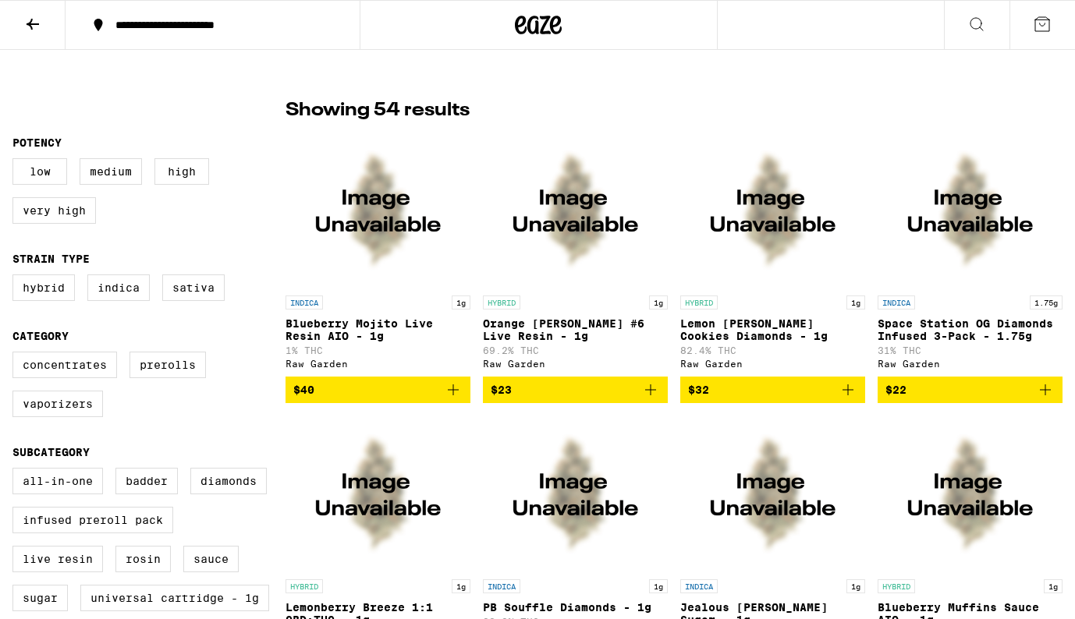
scroll to position [327, 0]
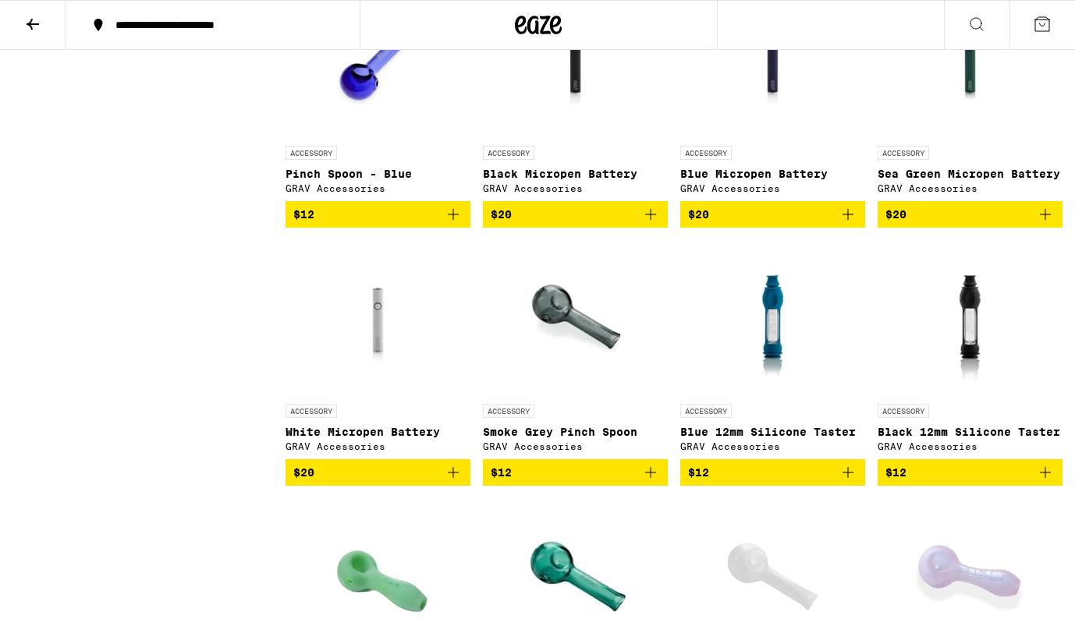
click at [976, 357] on img "Open page for Black 12mm Silicone Taster from GRAV Accessories" at bounding box center [969, 318] width 117 height 156
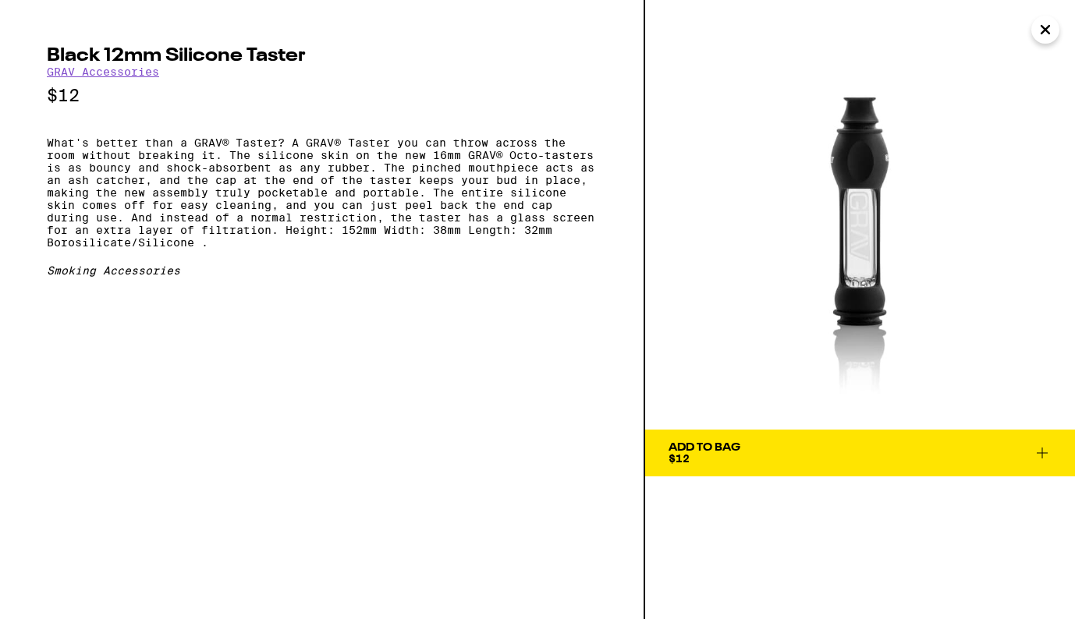
drag, startPoint x: 854, startPoint y: 259, endPoint x: 726, endPoint y: 1, distance: 288.1
click at [0, 0] on div "Black 12mm Silicone Taster GRAV Accessories $12 What's better than a GRAV® Tast…" at bounding box center [537, 309] width 1075 height 619
click at [48, 51] on h2 "Black 12mm Silicone Taster" at bounding box center [322, 56] width 550 height 19
click at [305, 52] on h2 "Black 12mm Silicone Taster" at bounding box center [322, 56] width 550 height 19
copy h2 "Black 12mm Silicone Taster"
